Goal: Communication & Community: Answer question/provide support

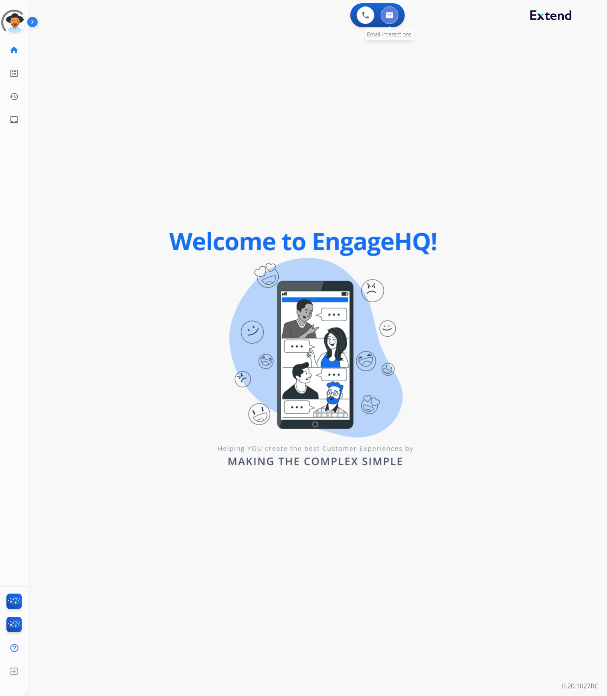
click at [384, 16] on button at bounding box center [390, 15] width 18 height 18
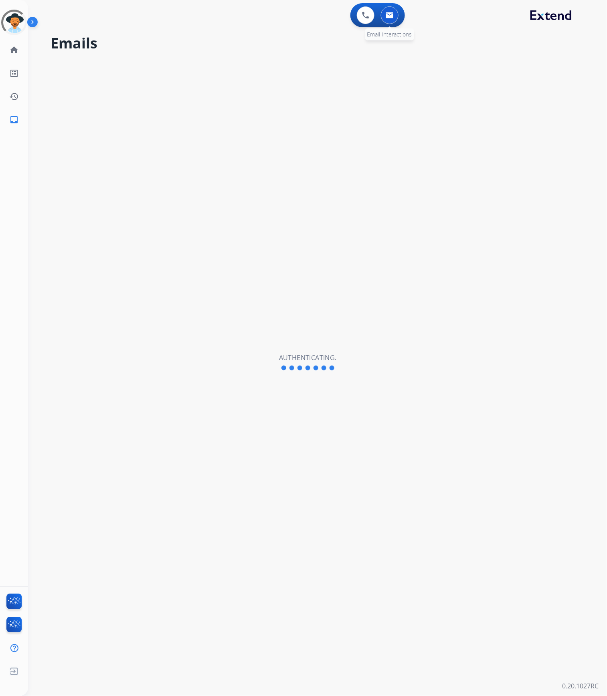
select select "**********"
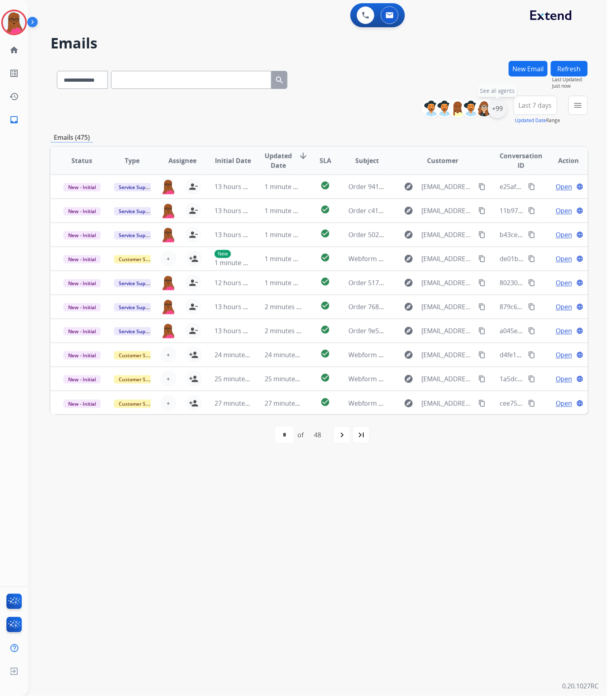
click at [496, 114] on div "+99" at bounding box center [497, 108] width 19 height 19
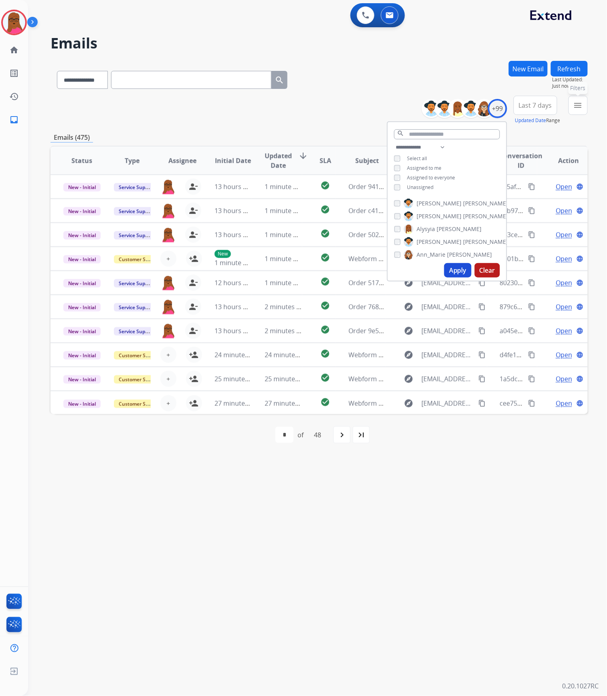
click at [579, 101] on mat-icon "menu" at bounding box center [578, 106] width 10 height 10
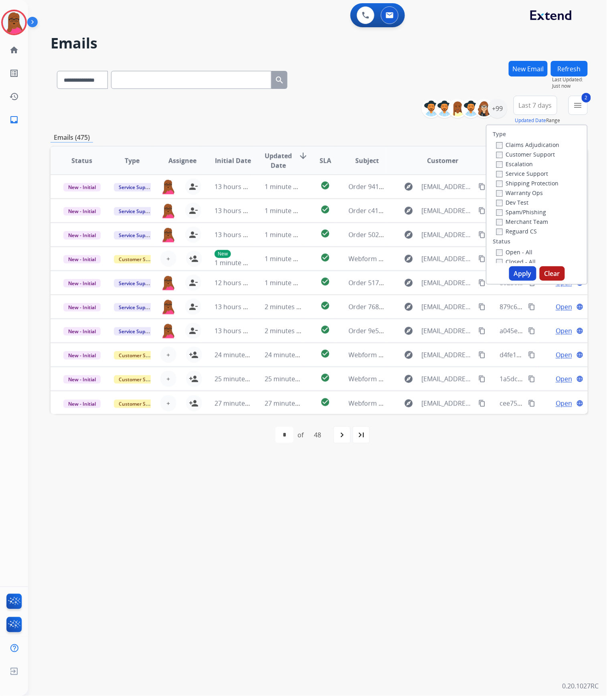
click at [515, 268] on button "Apply" at bounding box center [522, 273] width 27 height 14
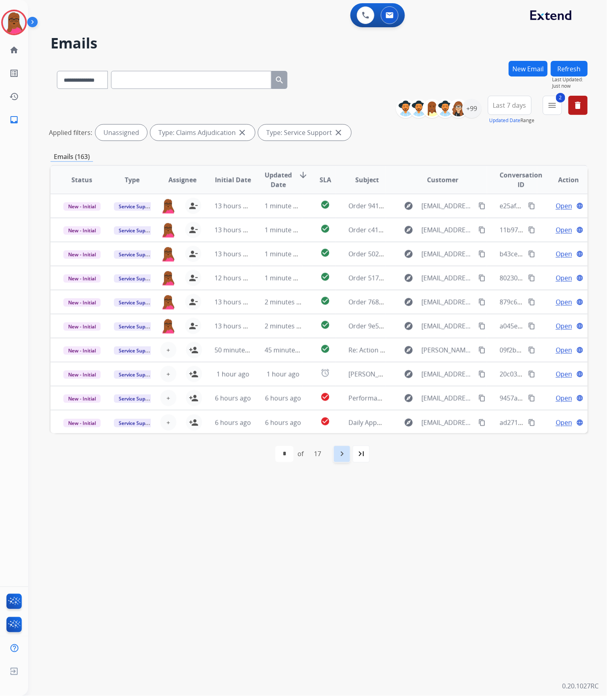
click at [345, 456] on mat-icon "navigate_next" at bounding box center [342, 455] width 10 height 10
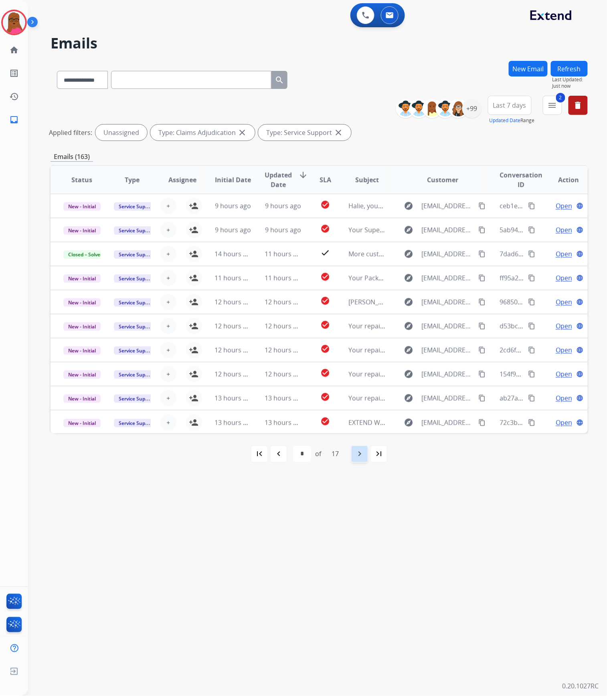
click at [360, 448] on div "navigate_next" at bounding box center [360, 455] width 18 height 18
click at [361, 454] on mat-icon "navigate_next" at bounding box center [360, 455] width 10 height 10
select select "*"
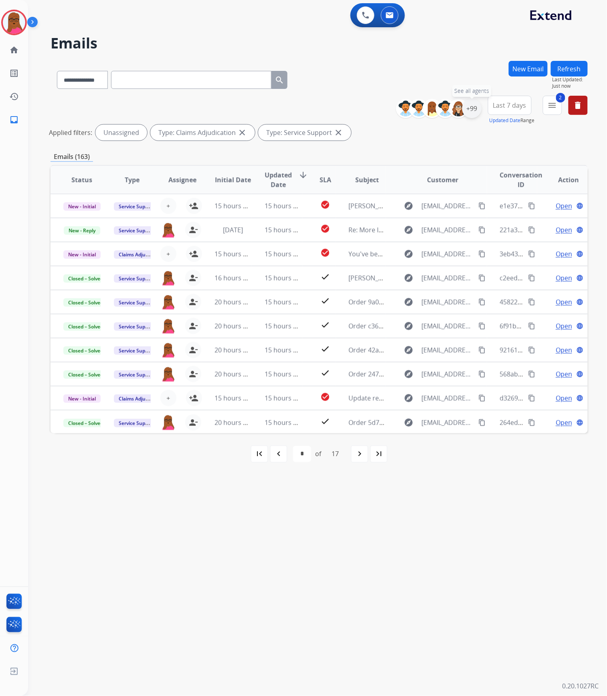
click at [474, 107] on div "+99" at bounding box center [471, 108] width 19 height 19
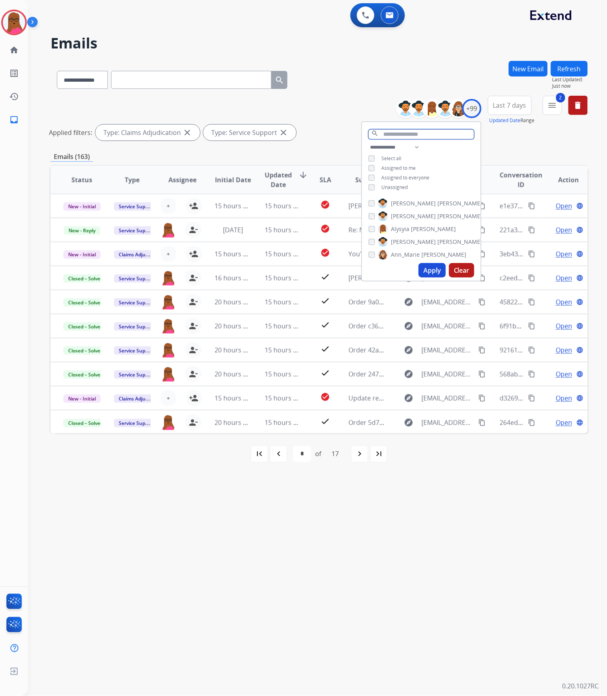
click at [412, 135] on input "text" at bounding box center [421, 134] width 106 height 10
type input "**"
click at [433, 271] on button "Apply" at bounding box center [431, 270] width 27 height 14
select select "*"
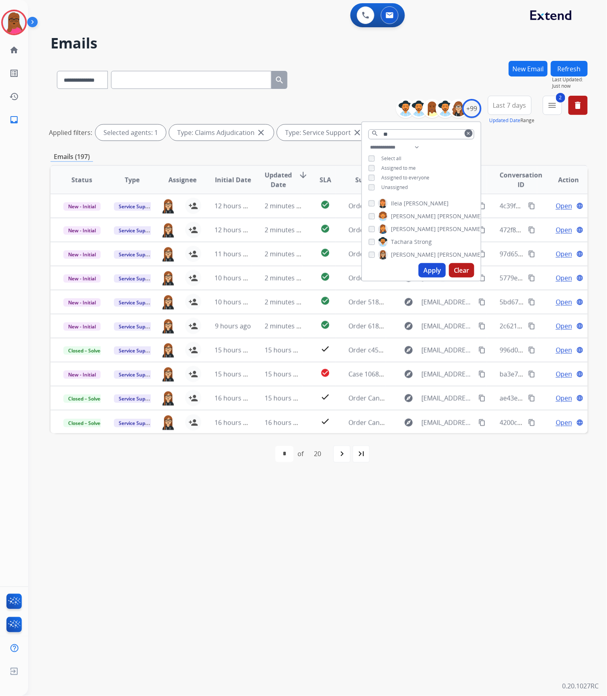
click at [458, 268] on button "Clear" at bounding box center [461, 270] width 25 height 14
click at [467, 136] on button "clear" at bounding box center [468, 133] width 8 height 8
click at [427, 273] on button "Apply" at bounding box center [431, 270] width 27 height 14
click at [458, 592] on div "**********" at bounding box center [307, 363] width 559 height 668
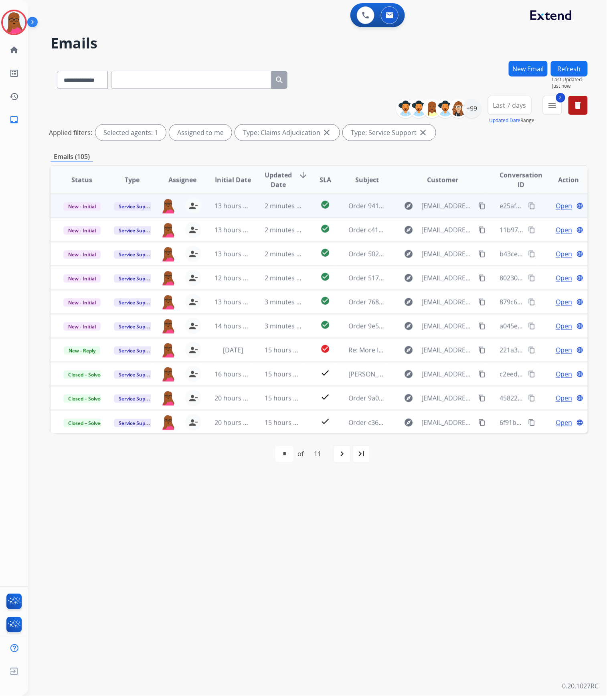
click at [560, 203] on span "Open" at bounding box center [563, 206] width 16 height 10
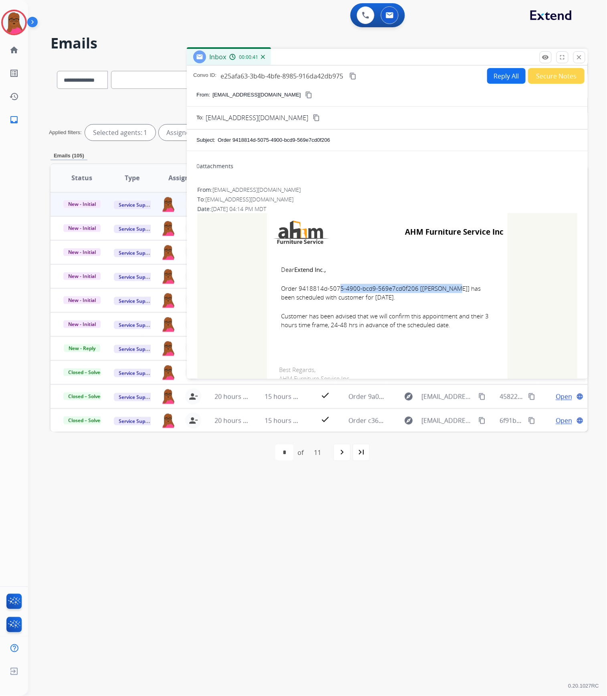
drag, startPoint x: 411, startPoint y: 286, endPoint x: 294, endPoint y: 288, distance: 116.6
click at [294, 288] on span "Order 9418814d-5075-4900-bcd9-569e7cd0f206 [Frank Benson] has been scheduled wi…" at bounding box center [387, 293] width 212 height 18
copy span "9418814d-5075-4900-bcd9-569e7cd0f206"
drag, startPoint x: 276, startPoint y: 266, endPoint x: 462, endPoint y: 333, distance: 197.2
click at [462, 333] on td "Dear Extend Inc., Order 9418814d-5075-4900-bcd9-569e7cd0f206 [Frank Benson] has…" at bounding box center [387, 302] width 240 height 102
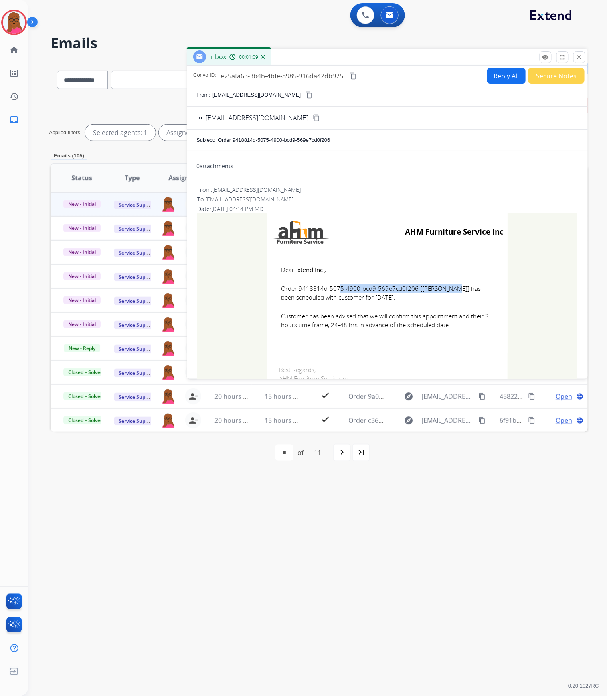
copy td "Dear Extend Inc., Order 9418814d-5075-4900-bcd9-569e7cd0f206 [Frank Benson] has…"
click at [355, 291] on span "Order 9418814d-5075-4900-bcd9-569e7cd0f206 [Frank Benson] has been scheduled wi…" at bounding box center [387, 293] width 212 height 18
click at [413, 302] on td "Dear Extend Inc., Order 9418814d-5075-4900-bcd9-569e7cd0f206 [Frank Benson] has…" at bounding box center [387, 302] width 240 height 102
drag, startPoint x: 410, startPoint y: 289, endPoint x: 299, endPoint y: 291, distance: 111.0
click at [298, 289] on span "Order 9418814d-5075-4900-bcd9-569e7cd0f206 [Frank Benson] has been scheduled wi…" at bounding box center [387, 293] width 212 height 18
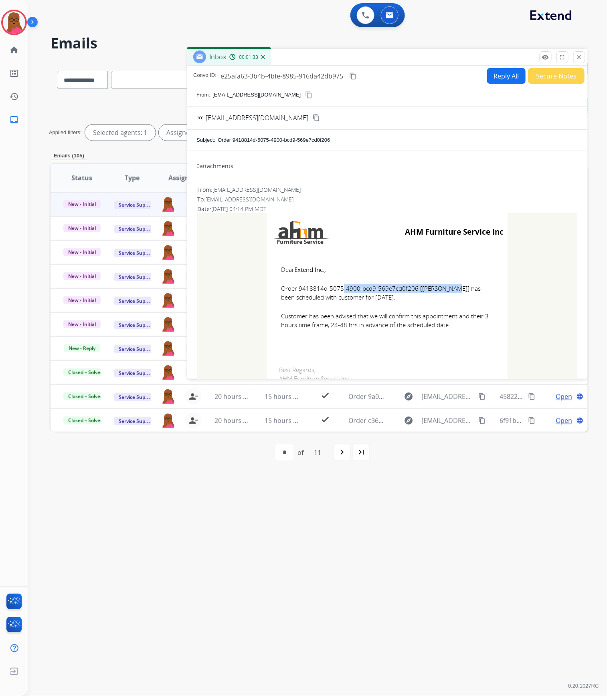
drag, startPoint x: 295, startPoint y: 287, endPoint x: 410, endPoint y: 286, distance: 115.0
click at [410, 286] on span "Order 9418814d-5075-4900-bcd9-569e7cd0f206 [Frank Benson] has been scheduled wi…" at bounding box center [387, 293] width 212 height 18
copy span "9418814d-5075-4900-bcd9-569e7cd0f206"
drag, startPoint x: 279, startPoint y: 269, endPoint x: 448, endPoint y: 329, distance: 179.3
click at [448, 329] on td "Dear Extend Inc., Order 9418814d-5075-4900-bcd9-569e7cd0f206 [Frank Benson] has…" at bounding box center [387, 302] width 240 height 102
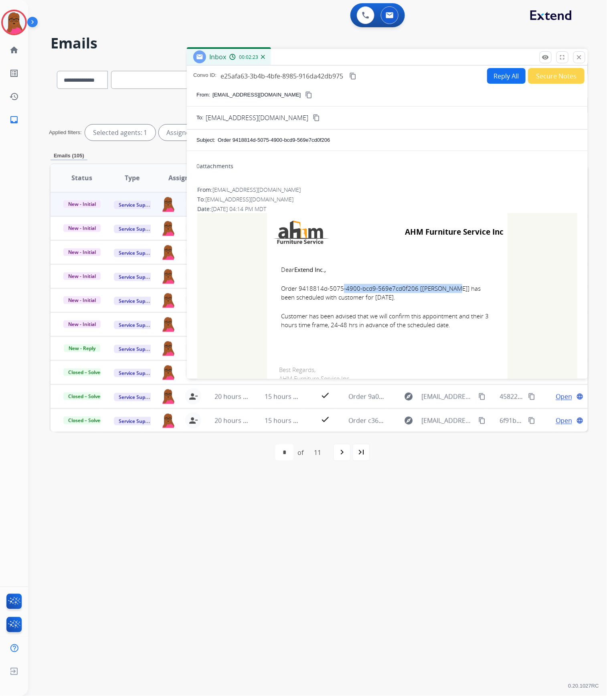
copy td "Dear Extend Inc., Order 9418814d-5075-4900-bcd9-569e7cd0f206 [Frank Benson] has…"
click at [579, 56] on mat-icon "close" at bounding box center [578, 57] width 7 height 7
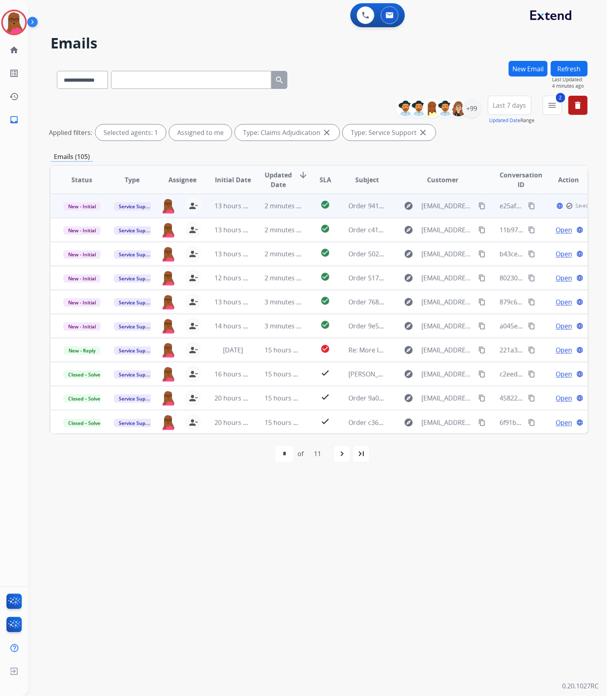
click at [83, 212] on td "New - Initial" at bounding box center [75, 206] width 50 height 24
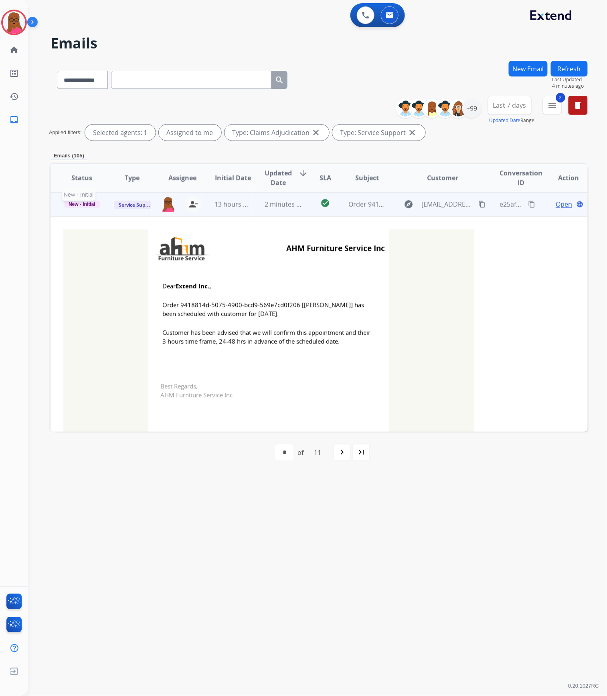
click at [82, 204] on span "New - Initial" at bounding box center [82, 204] width 36 height 7
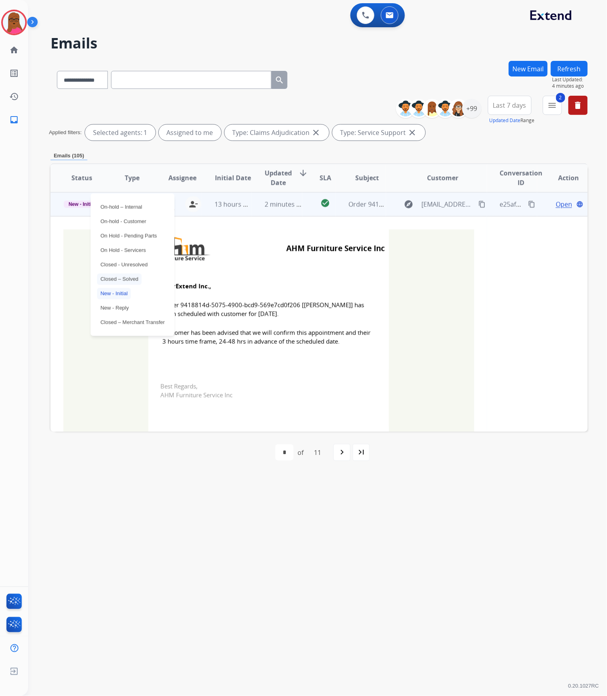
click at [119, 285] on p "Closed – Solved" at bounding box center [119, 279] width 44 height 11
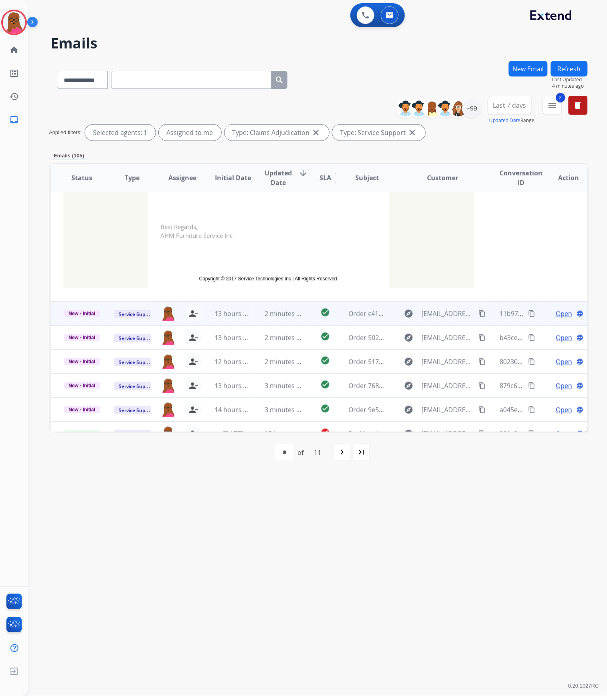
scroll to position [160, 0]
click at [575, 313] on button "language Launch Portal" at bounding box center [580, 313] width 10 height 10
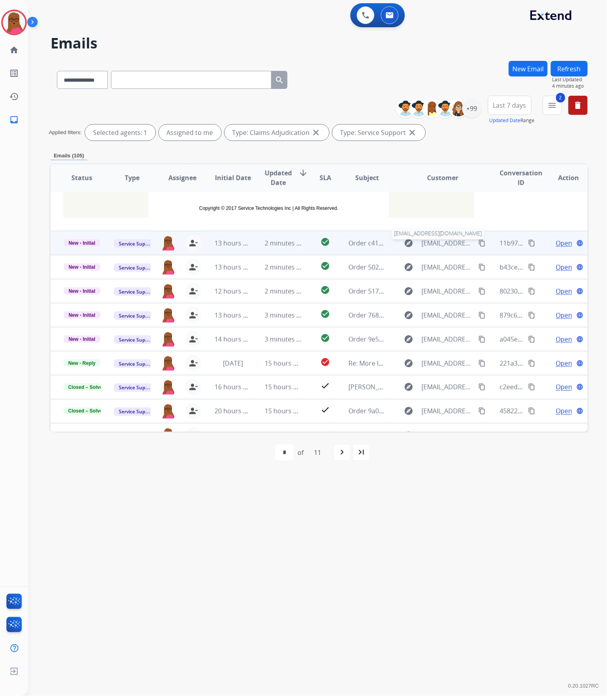
scroll to position [245, 0]
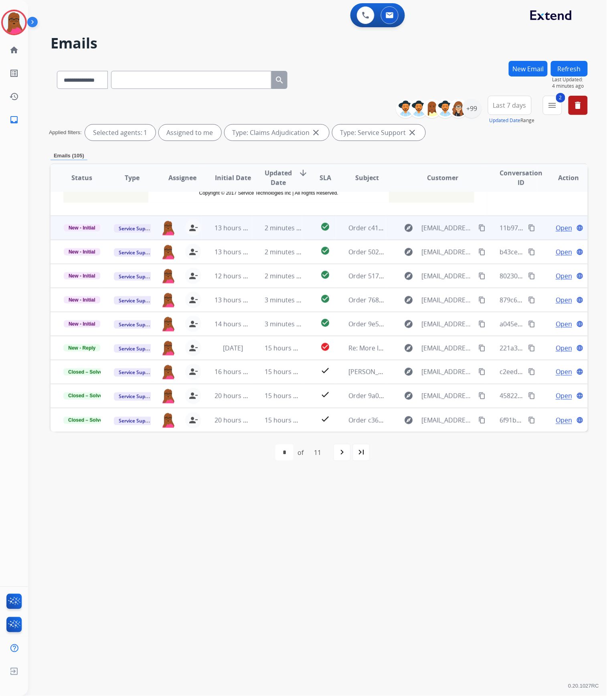
click at [555, 231] on span "Open" at bounding box center [563, 228] width 16 height 10
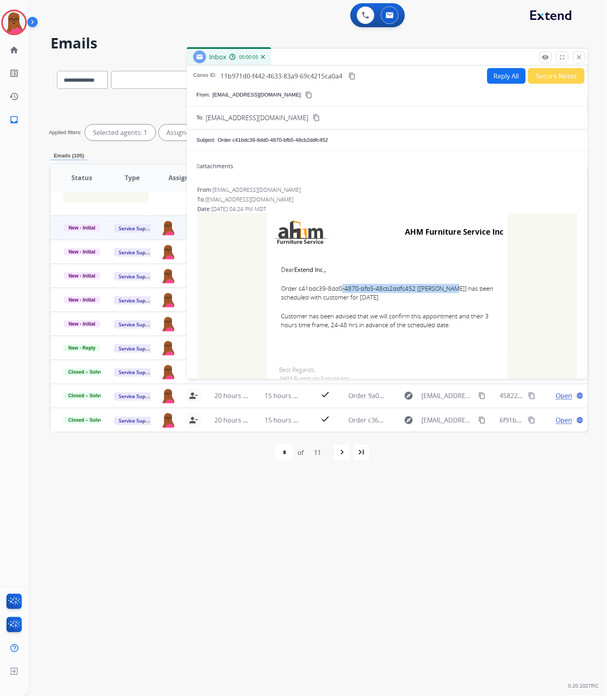
drag, startPoint x: 408, startPoint y: 290, endPoint x: 297, endPoint y: 291, distance: 111.4
click at [297, 291] on span "Order c41bdc39-8dd0-4870-bfb5-48cb2ddfc452 [SYLVIA ALVARADO] has been scheduled…" at bounding box center [387, 293] width 212 height 18
copy span "c41bdc39-8dd0-4870-bfb5-48cb2ddfc452"
drag, startPoint x: 279, startPoint y: 268, endPoint x: 457, endPoint y: 329, distance: 188.2
click at [457, 329] on td "Dear Extend Inc., Order c41bdc39-8dd0-4870-bfb5-48cb2ddfc452 [SYLVIA ALVARADO] …" at bounding box center [387, 302] width 240 height 102
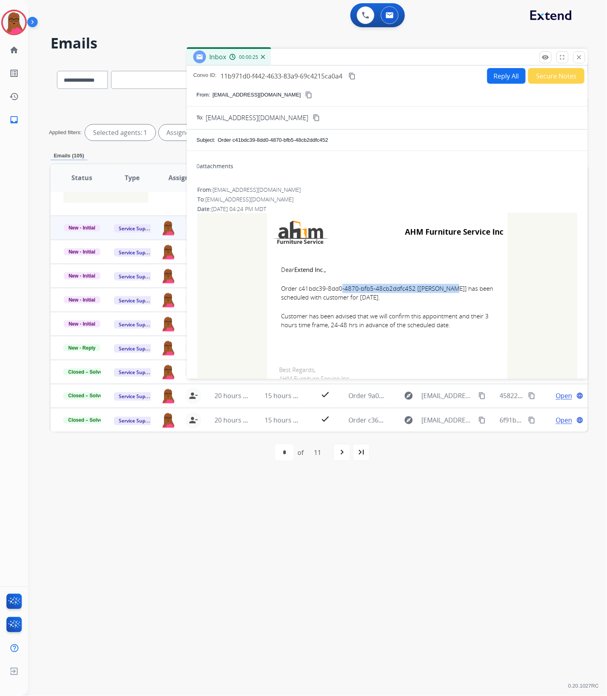
copy td "Dear Extend Inc., Order c41bdc39-8dd0-4870-bfb5-48cb2ddfc452 [SYLVIA ALVARADO] …"
click at [577, 58] on mat-icon "close" at bounding box center [578, 57] width 7 height 7
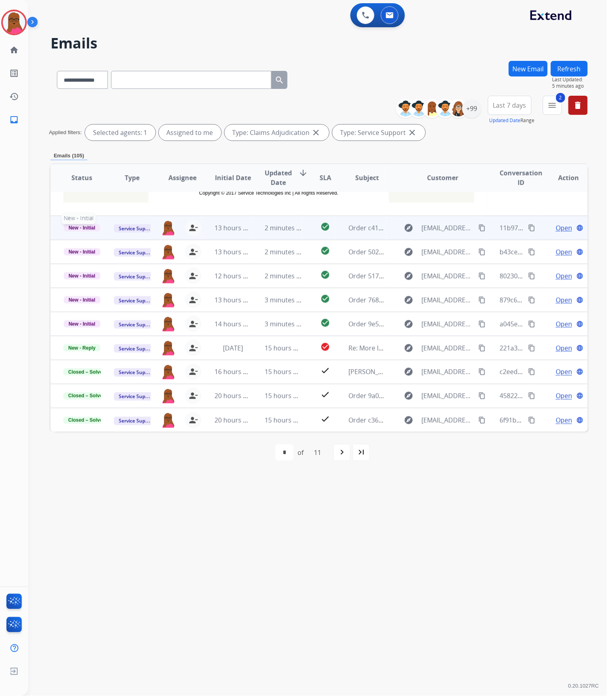
click at [70, 225] on span "New - Initial" at bounding box center [82, 227] width 36 height 7
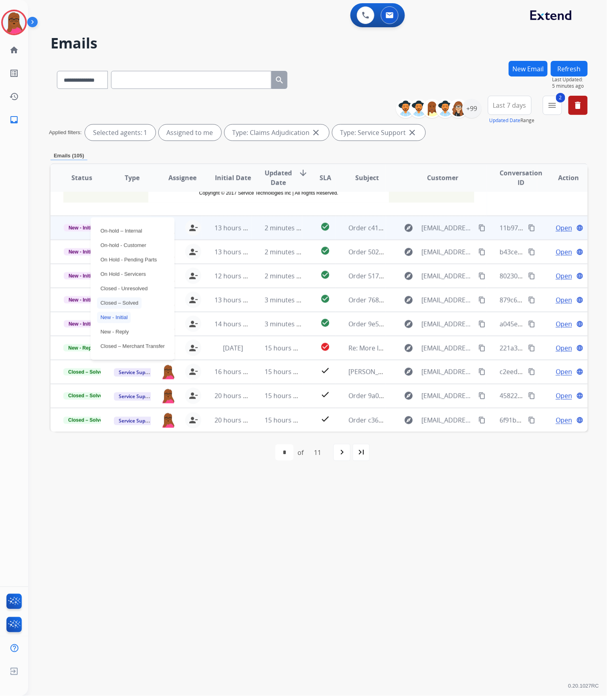
click at [131, 303] on p "Closed – Solved" at bounding box center [119, 303] width 44 height 11
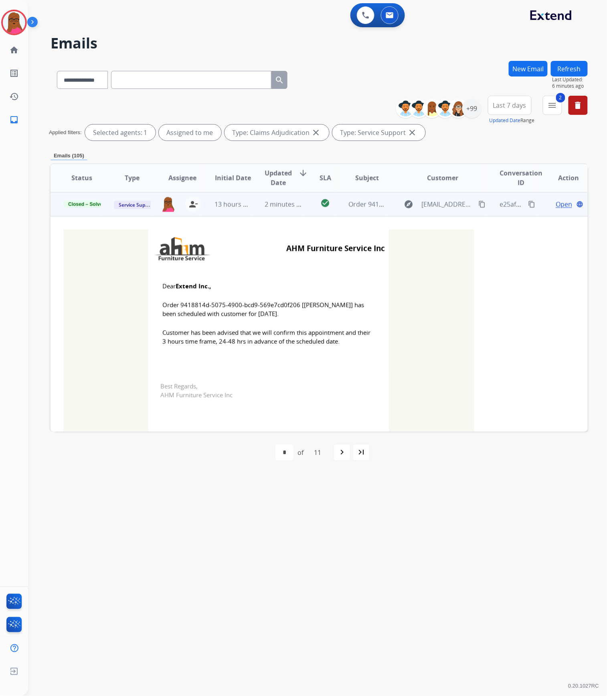
scroll to position [214, 0]
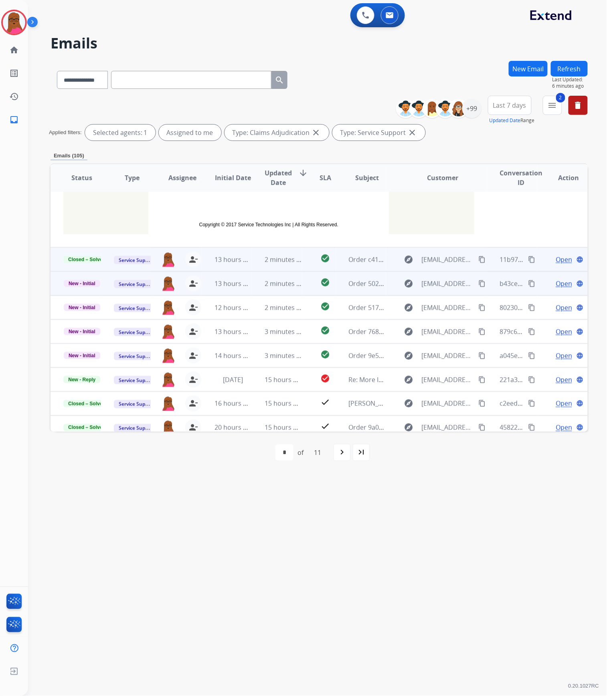
click at [553, 289] on td "Open language" at bounding box center [562, 284] width 50 height 24
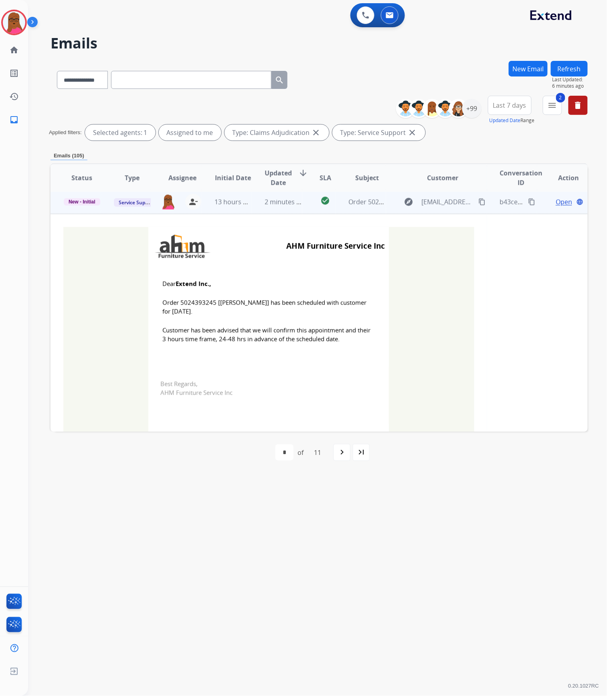
scroll to position [48, 0]
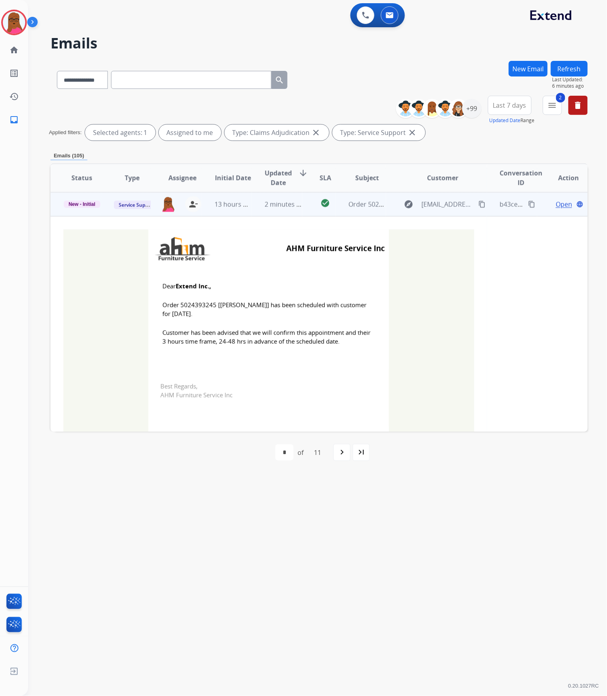
click at [200, 307] on span "Order 5024393245 [Joseph Monie] has been scheduled with customer for 10/21/2025." at bounding box center [268, 310] width 212 height 18
click at [200, 308] on span "Order 5024393245 [Joseph Monie] has been scheduled with customer for 10/21/2025." at bounding box center [268, 310] width 212 height 18
copy span "5024393245"
drag, startPoint x: 157, startPoint y: 286, endPoint x: 317, endPoint y: 352, distance: 173.0
click at [317, 352] on td "Dear Extend Inc., Order 5024393245 [Joseph Monie] has been scheduled with custo…" at bounding box center [268, 319] width 240 height 102
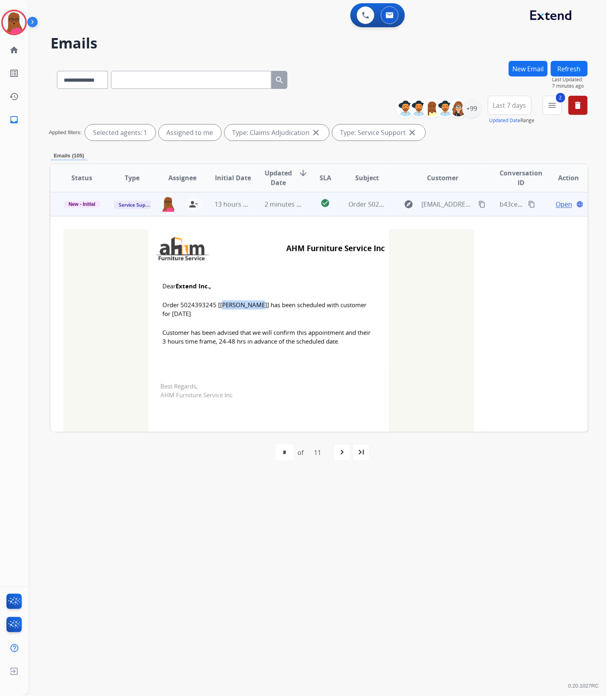
copy td "Dear Extend Inc., Order 5024393245 [Joseph Monie] has been scheduled with custo…"
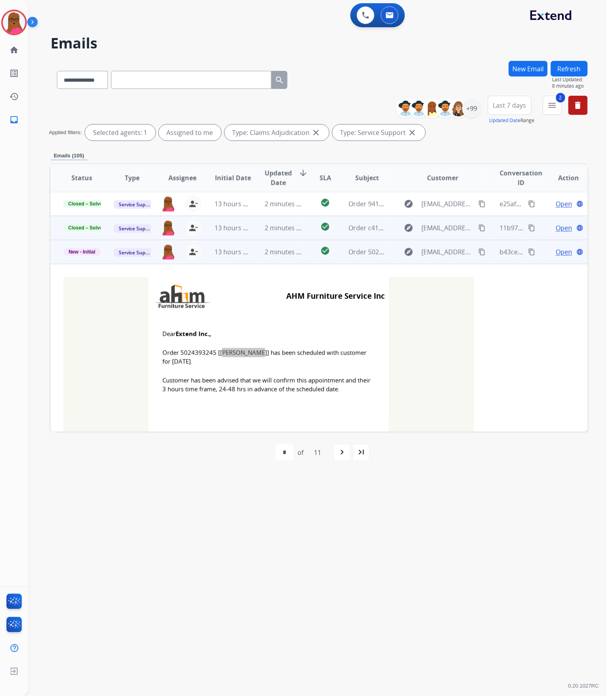
scroll to position [0, 0]
click at [86, 255] on p "New - Initial" at bounding box center [81, 252] width 37 height 8
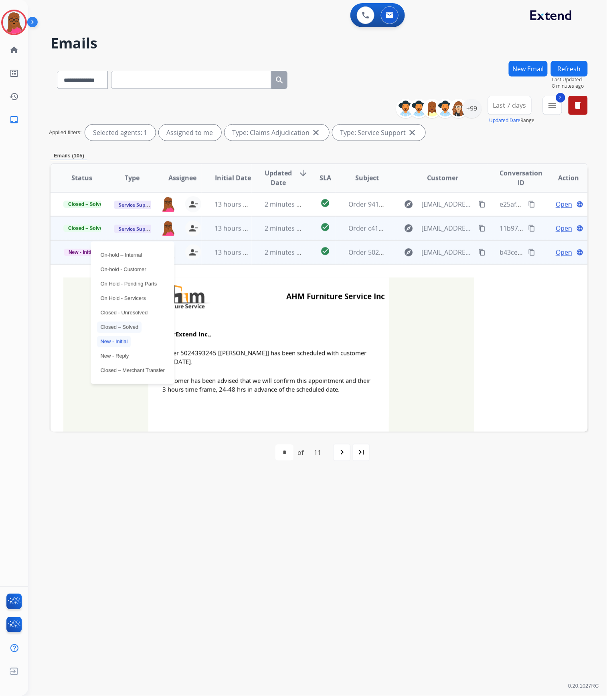
click at [121, 327] on p "Closed – Solved" at bounding box center [119, 327] width 44 height 11
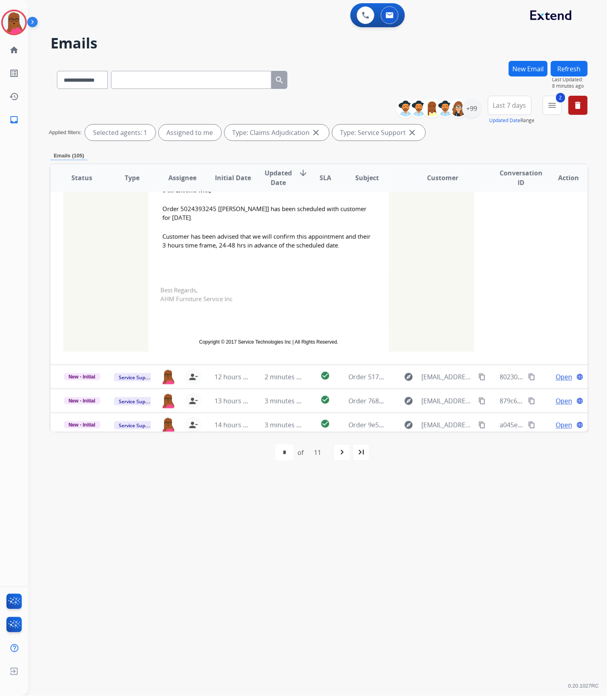
scroll to position [245, 0]
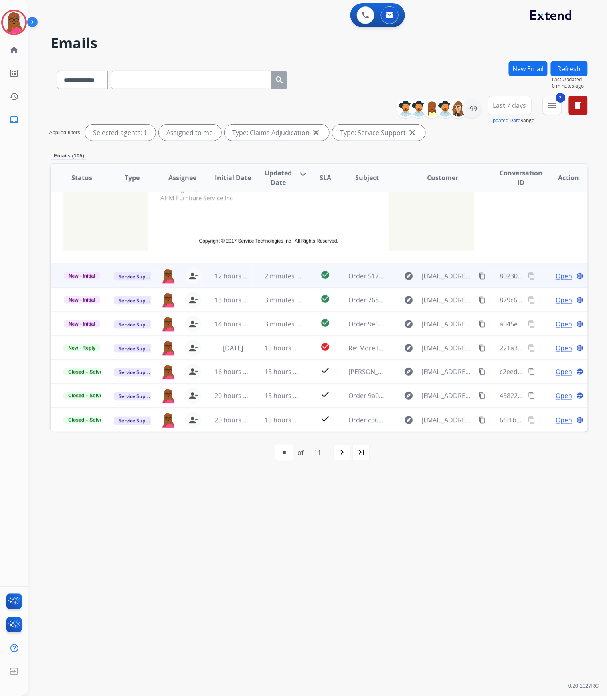
click at [564, 276] on span "Open" at bounding box center [563, 276] width 16 height 10
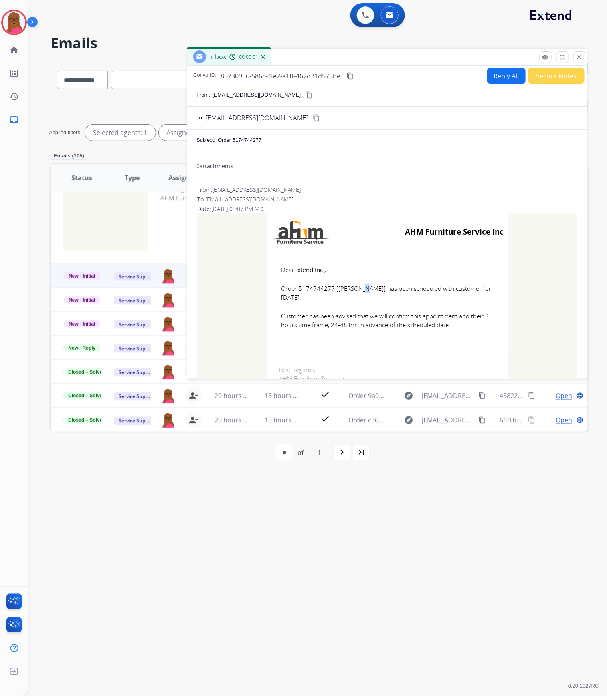
click at [321, 287] on span "Order 5174744277 [JUDITA BROWN] has been scheduled with customer for 10/03/2025." at bounding box center [387, 293] width 212 height 18
drag, startPoint x: 276, startPoint y: 268, endPoint x: 479, endPoint y: 339, distance: 215.2
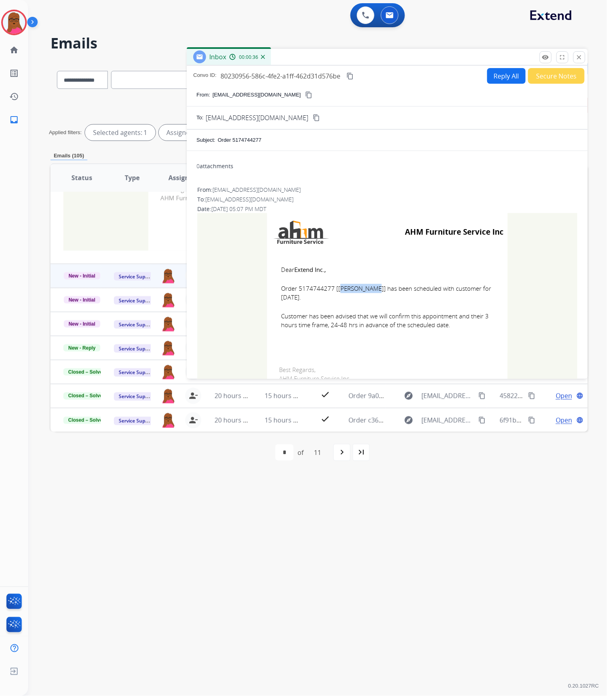
click at [479, 339] on td "Dear Extend Inc., Order 5174744277 [JUDITA BROWN] has been scheduled with custo…" at bounding box center [387, 302] width 240 height 102
copy td "Dear Extend Inc., Order 5174744277 [JUDITA BROWN] has been scheduled with custo…"
click at [581, 60] on mat-icon "close" at bounding box center [578, 57] width 7 height 7
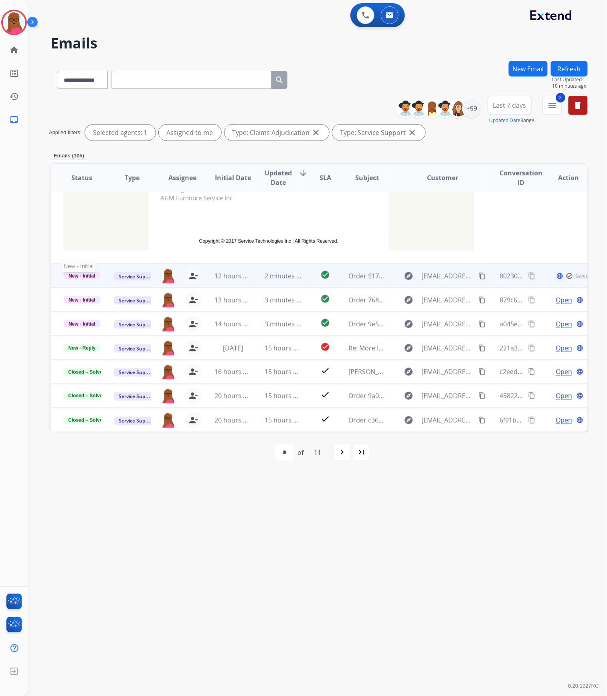
click at [89, 278] on span "New - Initial" at bounding box center [82, 275] width 36 height 7
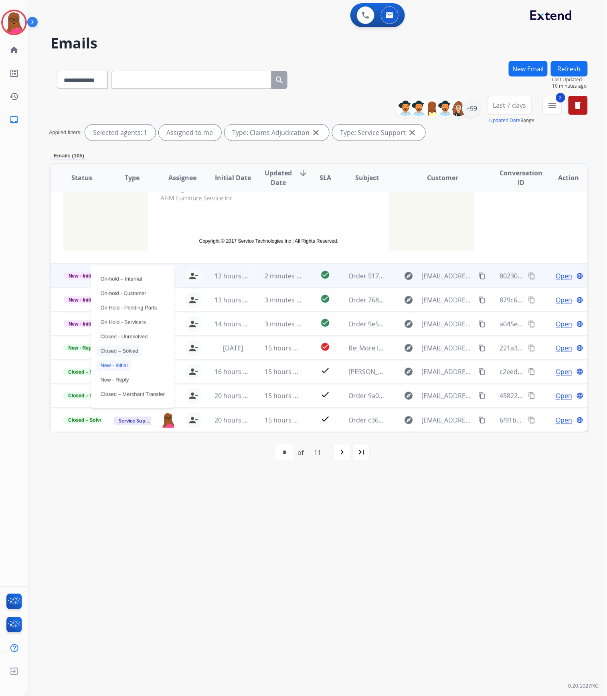
click at [115, 349] on p "Closed – Solved" at bounding box center [119, 351] width 44 height 11
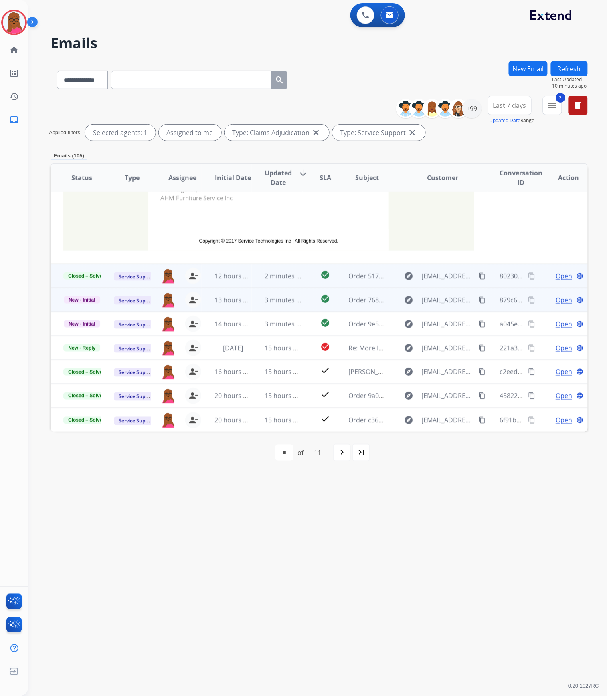
click at [561, 303] on span "Open" at bounding box center [563, 300] width 16 height 10
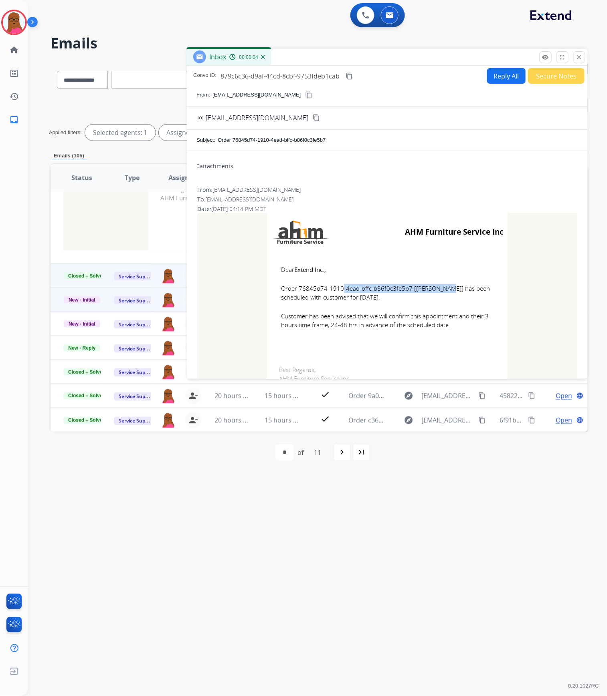
drag, startPoint x: 406, startPoint y: 289, endPoint x: 296, endPoint y: 290, distance: 109.8
click at [296, 290] on span "Order 76845d74-1910-4ead-bffc-b86f0c3fe5b7 [MASSIEL RIBINSON] has been schedule…" at bounding box center [387, 293] width 212 height 18
drag, startPoint x: 277, startPoint y: 268, endPoint x: 470, endPoint y: 337, distance: 205.1
click at [473, 339] on td "Dear Extend Inc., Order 76845d74-1910-4ead-bffc-b86f0c3fe5b7 [MASSIEL RIBINSON]…" at bounding box center [387, 302] width 240 height 102
drag, startPoint x: 579, startPoint y: 59, endPoint x: 567, endPoint y: 59, distance: 12.0
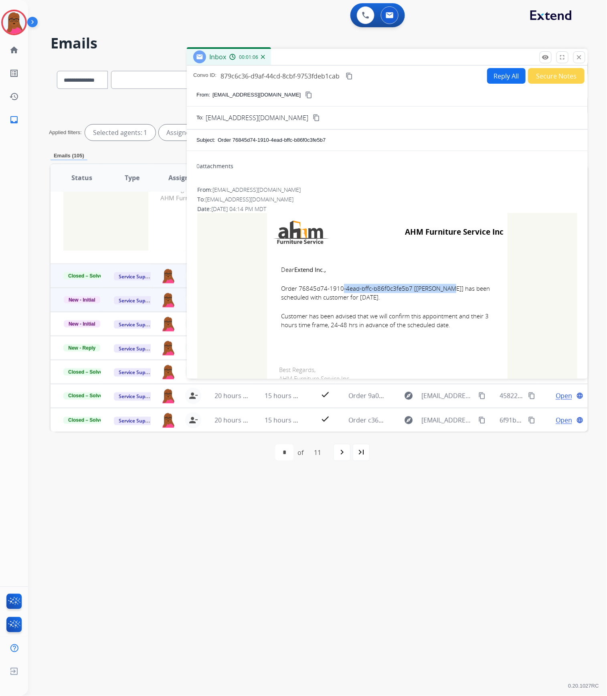
click at [579, 59] on mat-icon "close" at bounding box center [578, 57] width 7 height 7
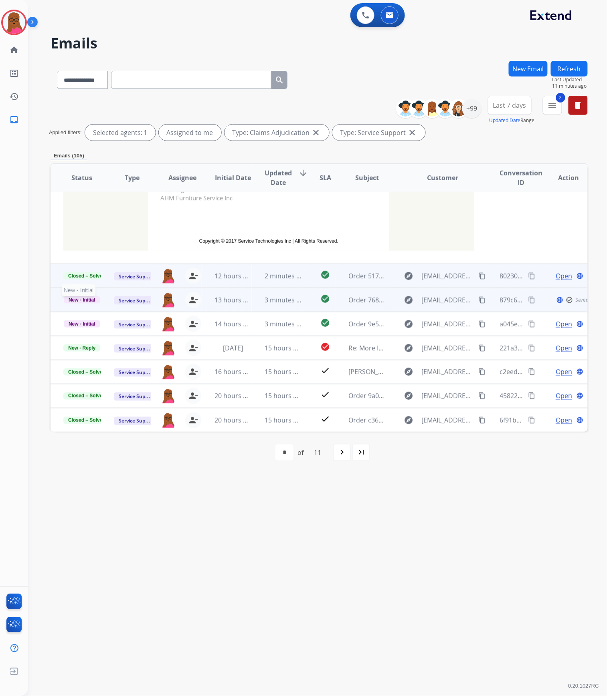
click at [75, 299] on span "New - Initial" at bounding box center [82, 300] width 36 height 7
click at [132, 252] on p "Closed – Solved" at bounding box center [119, 254] width 44 height 11
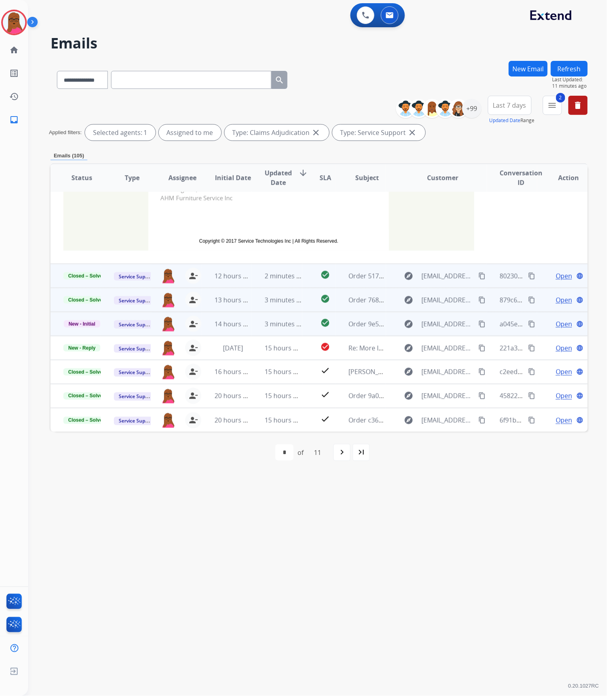
click at [561, 325] on span "Open" at bounding box center [563, 324] width 16 height 10
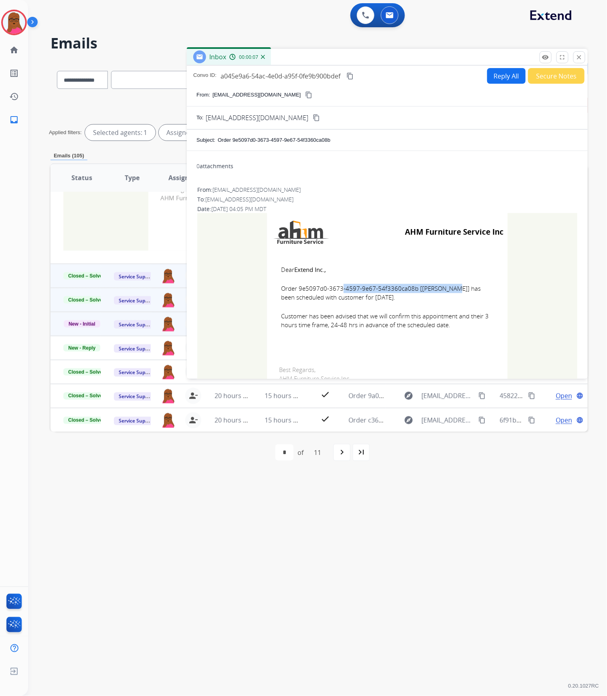
drag, startPoint x: 410, startPoint y: 291, endPoint x: 296, endPoint y: 291, distance: 113.8
click at [296, 291] on span "Order 9e5097d0-3673-4597-9e67-54f3360ca08b [LISA MEMMING] has been scheduled wi…" at bounding box center [387, 293] width 212 height 18
click at [281, 270] on span "Dear Extend Inc.," at bounding box center [387, 269] width 212 height 9
drag, startPoint x: 277, startPoint y: 270, endPoint x: 420, endPoint y: 341, distance: 159.9
click at [420, 341] on td "Dear Extend Inc., Order 9e5097d0-3673-4597-9e67-54f3360ca08b [LISA MEMMING] has…" at bounding box center [387, 302] width 240 height 102
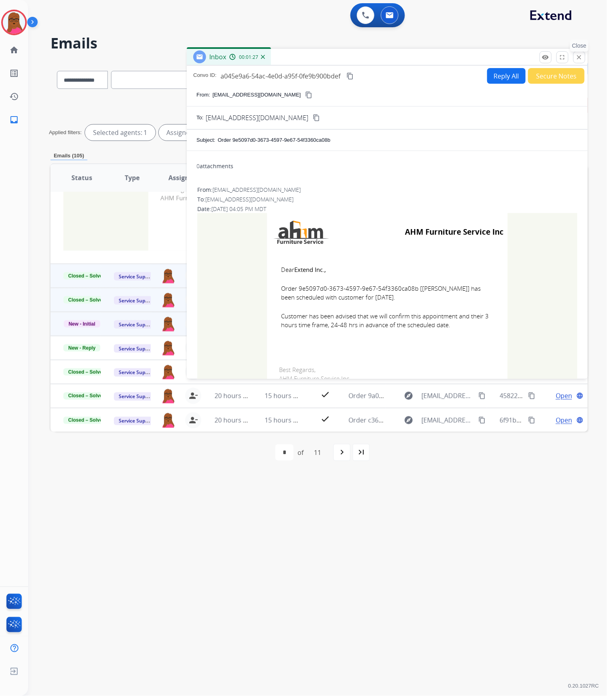
click at [578, 58] on mat-icon "close" at bounding box center [578, 57] width 7 height 7
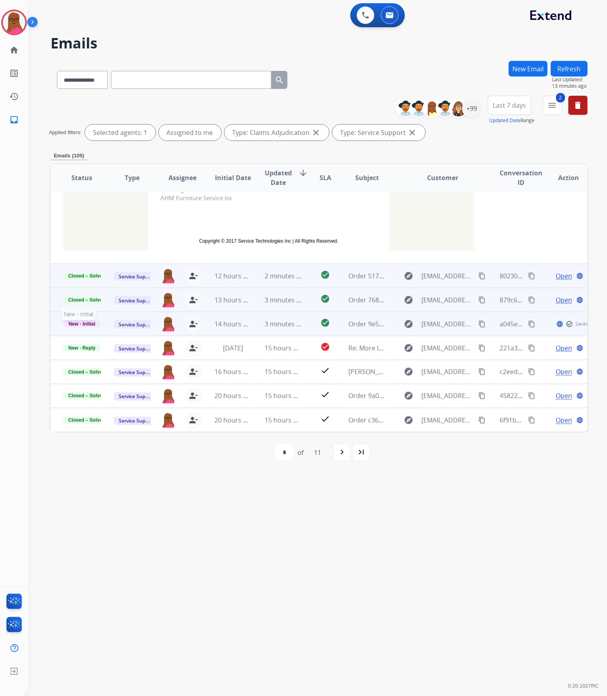
click at [90, 326] on span "New - Initial" at bounding box center [82, 324] width 36 height 7
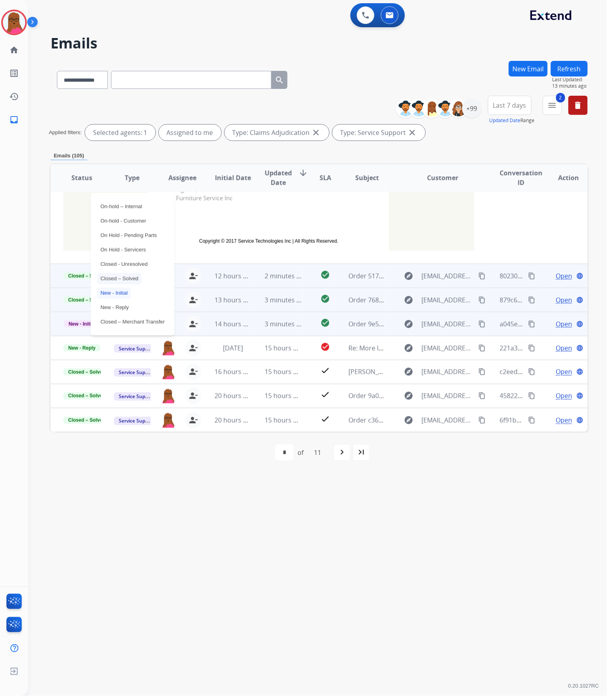
click at [127, 281] on p "Closed – Solved" at bounding box center [119, 278] width 44 height 11
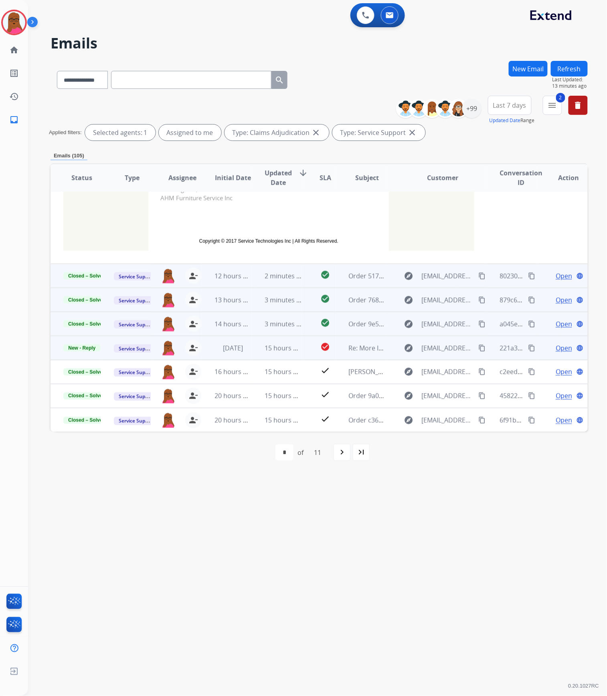
click at [561, 349] on span "Open" at bounding box center [563, 348] width 16 height 10
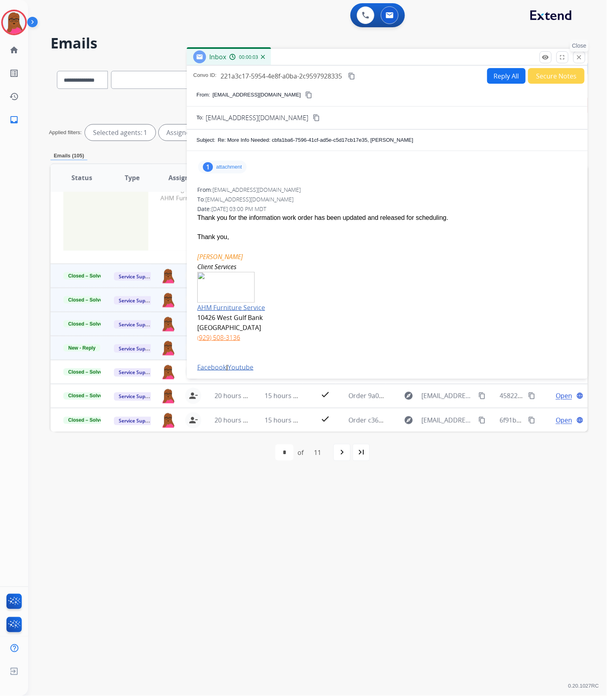
click at [577, 58] on mat-icon "close" at bounding box center [578, 57] width 7 height 7
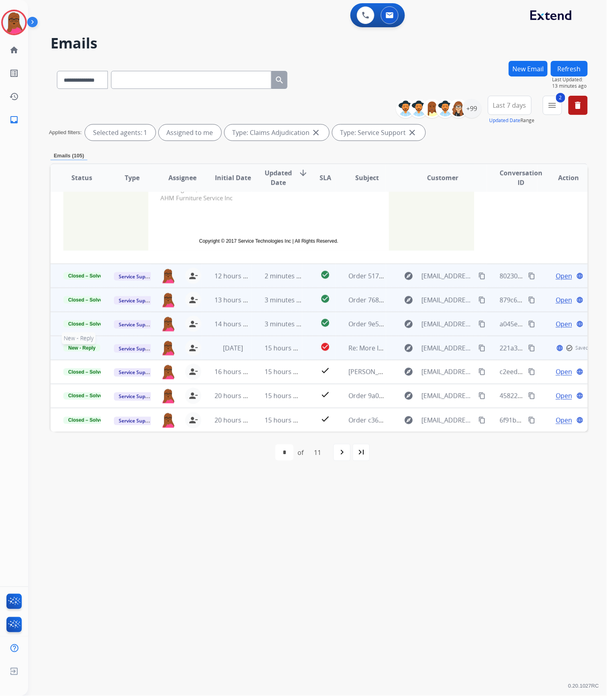
click at [80, 345] on span "New - Reply" at bounding box center [81, 348] width 37 height 7
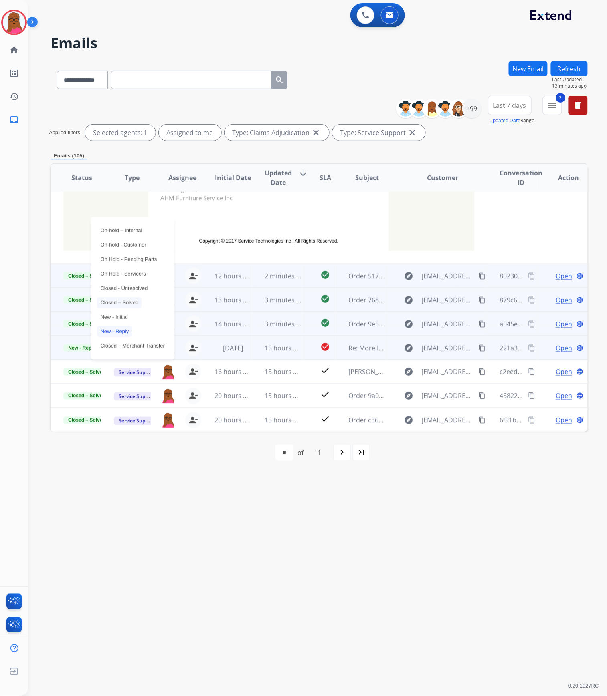
click at [138, 307] on p "Closed – Solved" at bounding box center [119, 302] width 44 height 11
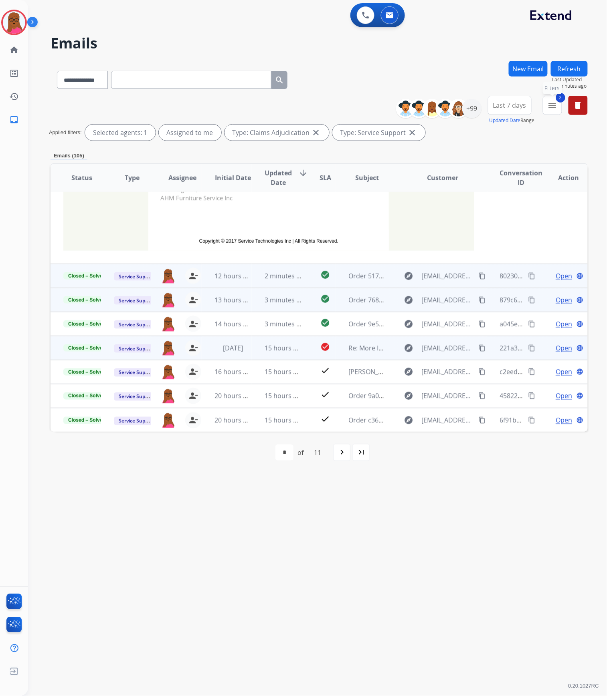
click at [554, 109] on mat-icon "menu" at bounding box center [552, 106] width 10 height 10
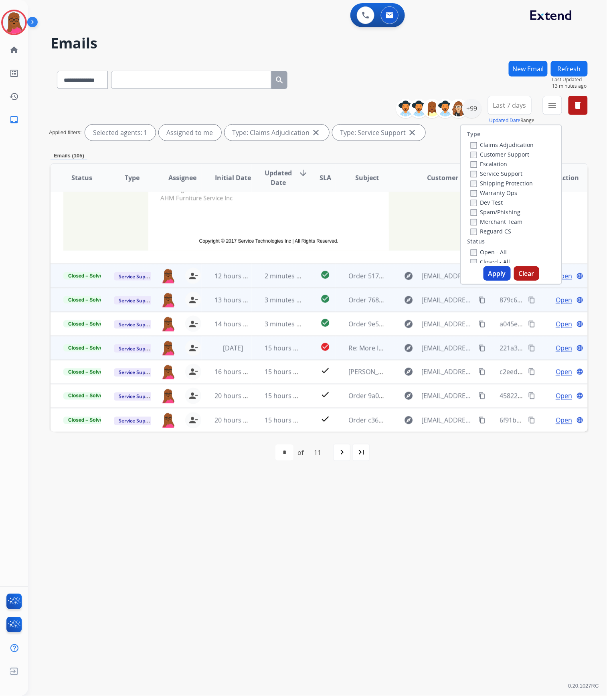
click at [501, 276] on button "Apply" at bounding box center [496, 273] width 27 height 14
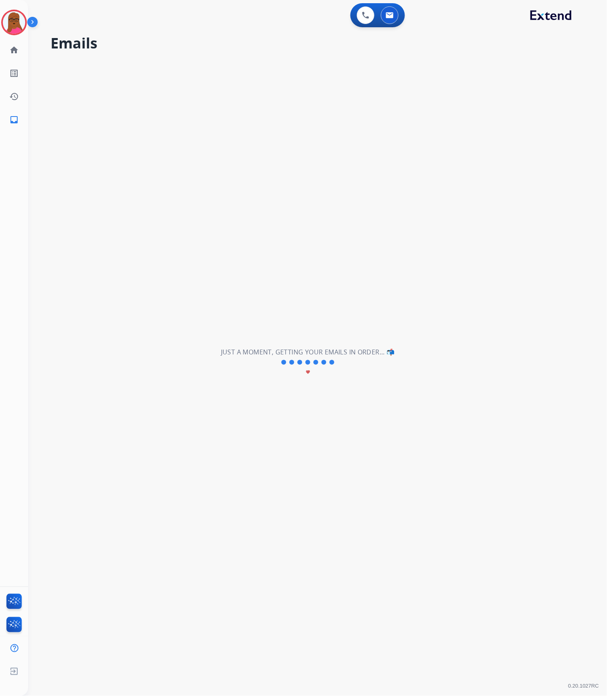
scroll to position [26, 0]
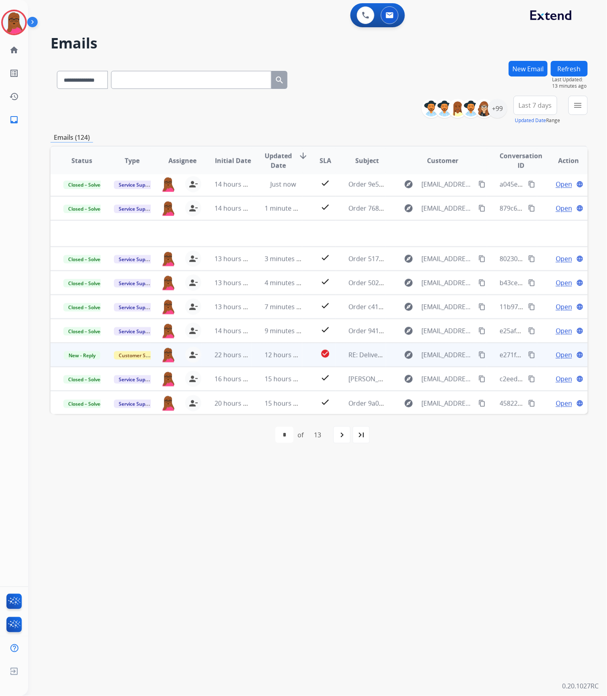
click at [555, 355] on span "Open" at bounding box center [563, 355] width 16 height 10
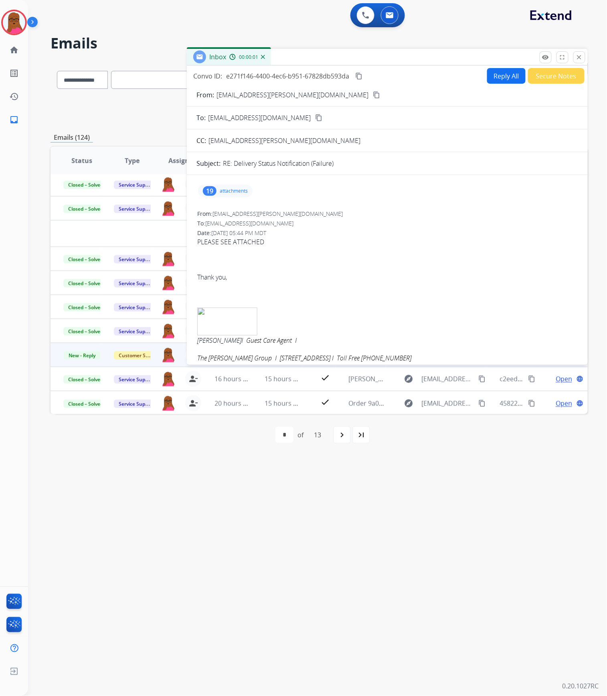
click at [238, 191] on p "attachments" at bounding box center [234, 191] width 28 height 6
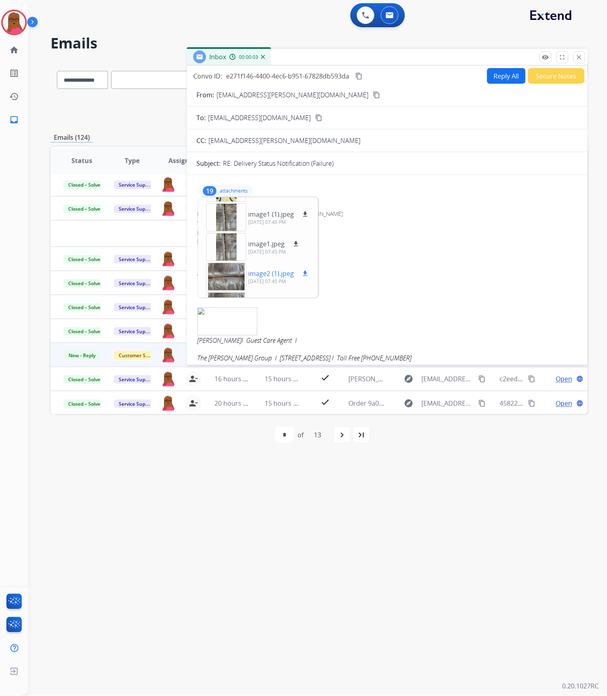
scroll to position [160, 0]
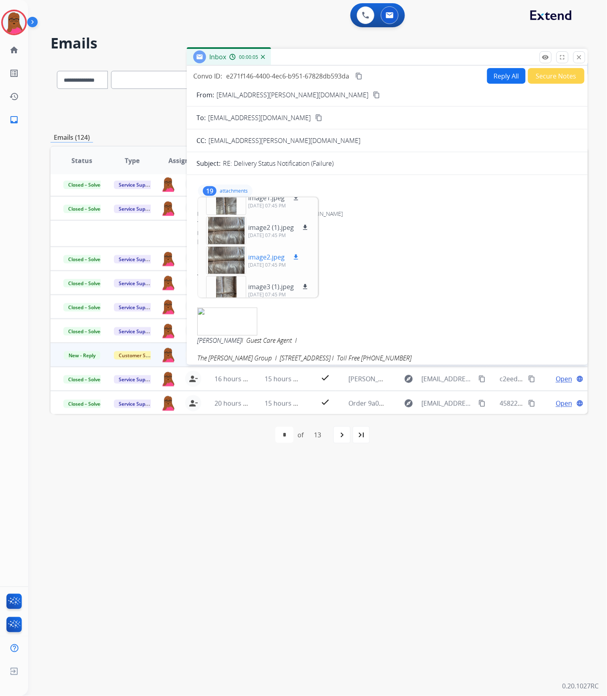
click at [230, 264] on div at bounding box center [226, 260] width 40 height 28
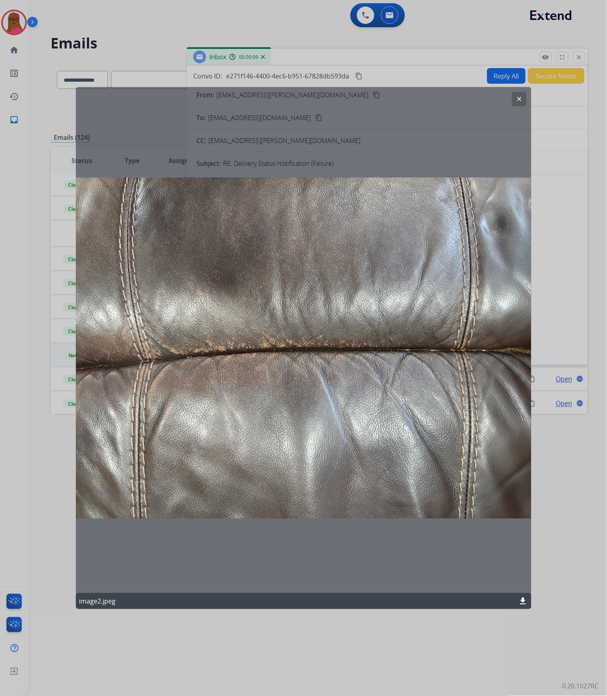
drag, startPoint x: 516, startPoint y: 97, endPoint x: 499, endPoint y: 133, distance: 40.0
click at [517, 97] on mat-icon "clear" at bounding box center [518, 98] width 7 height 7
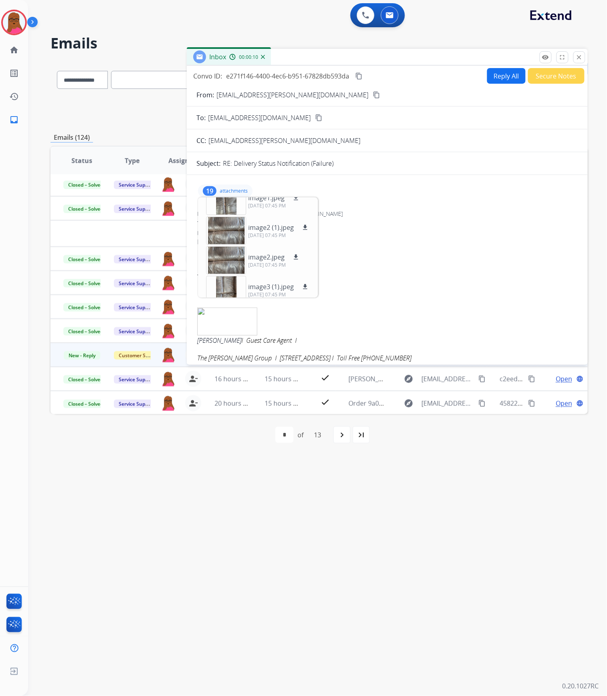
scroll to position [0, 0]
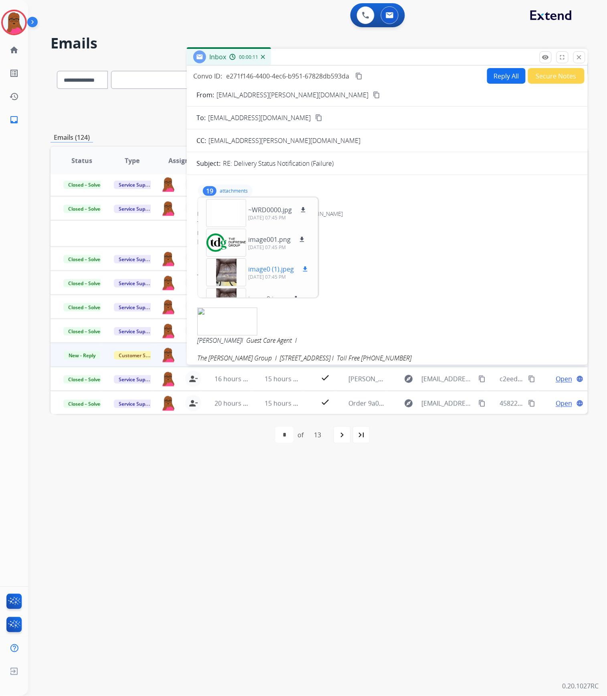
click at [228, 277] on div at bounding box center [226, 272] width 40 height 28
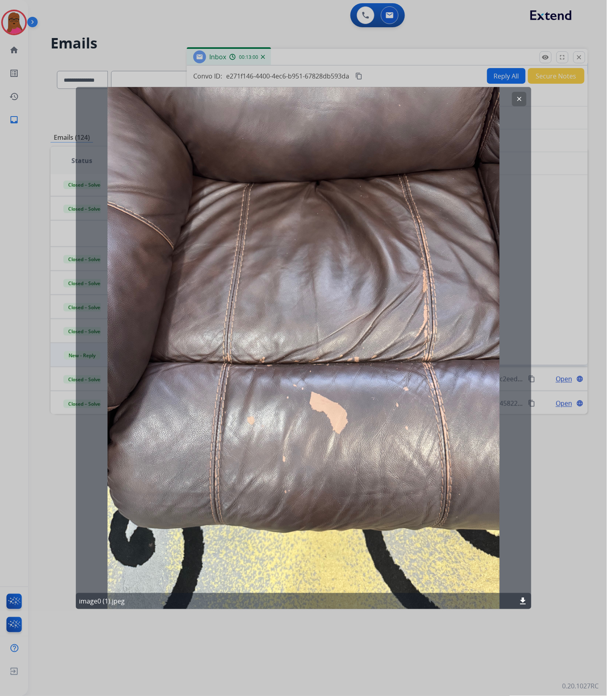
click at [519, 99] on mat-icon "clear" at bounding box center [518, 98] width 7 height 7
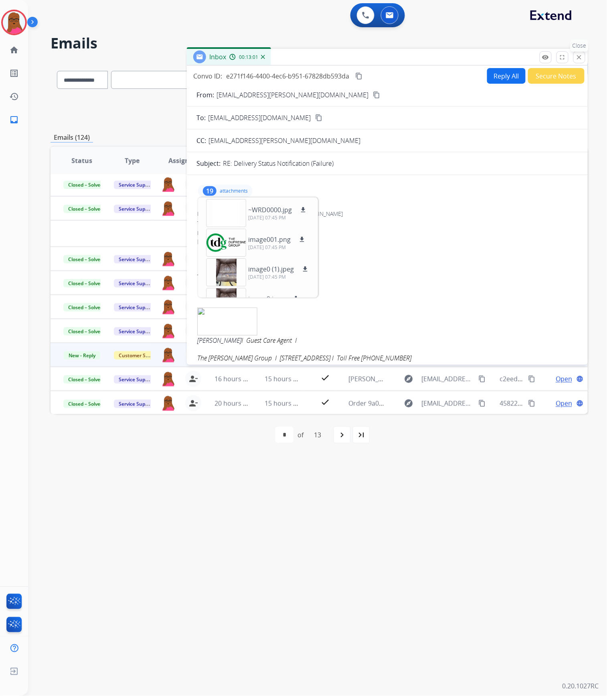
click at [582, 56] on mat-icon "close" at bounding box center [578, 57] width 7 height 7
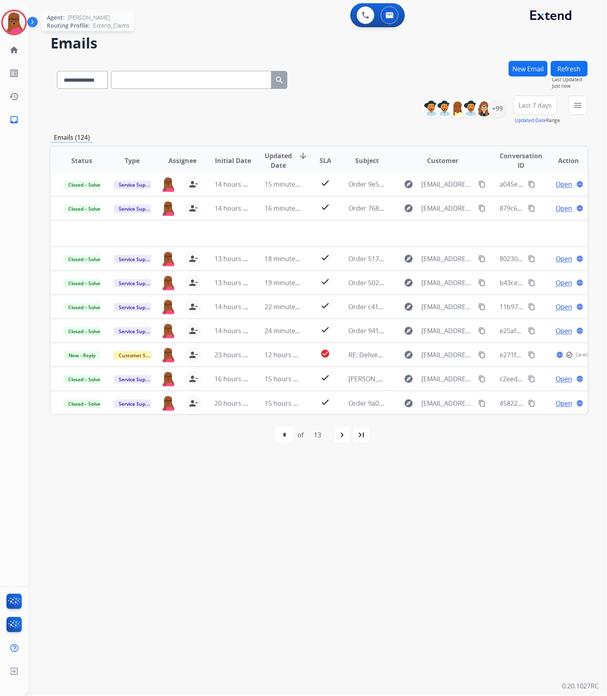
click at [18, 20] on img at bounding box center [14, 22] width 22 height 22
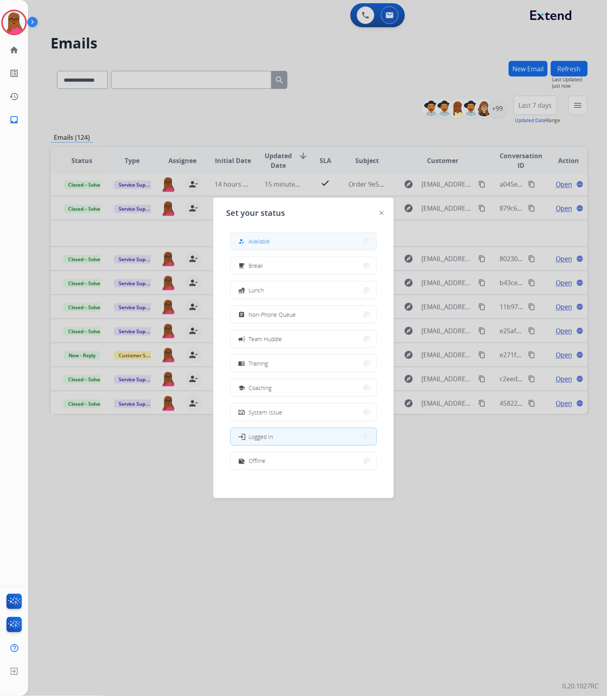
click at [270, 247] on button "how_to_reg Available" at bounding box center [303, 241] width 146 height 17
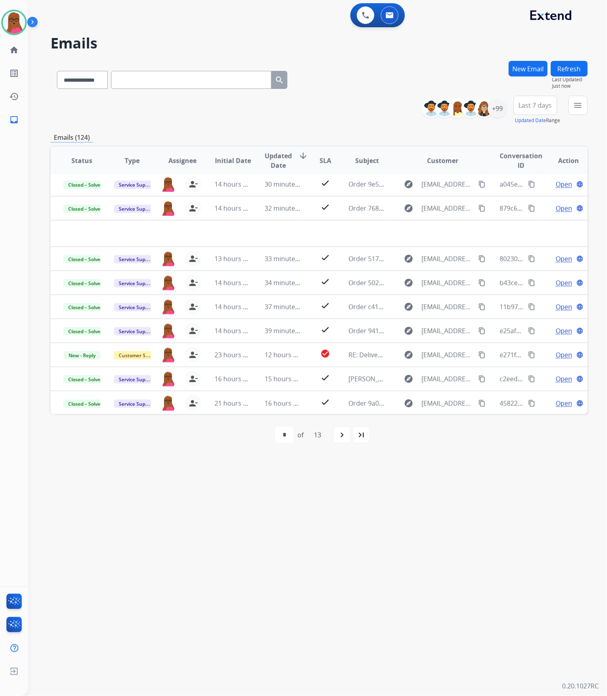
click at [514, 71] on button "New Email" at bounding box center [528, 69] width 39 height 16
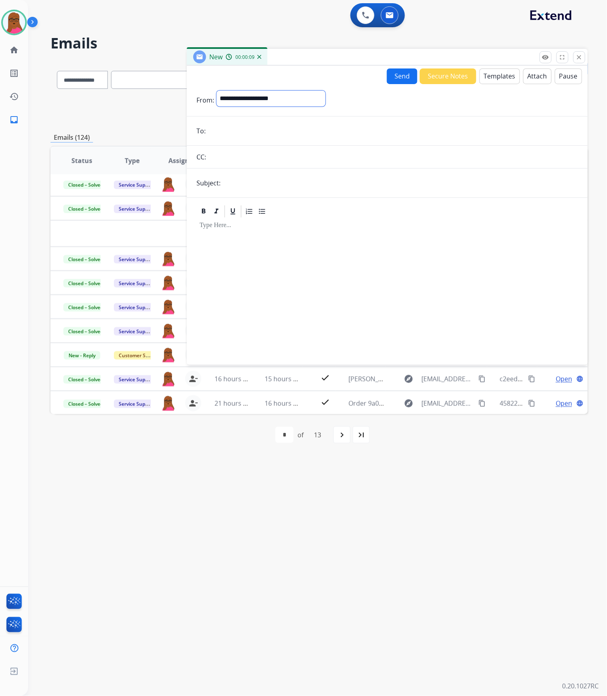
click at [293, 92] on select "**********" at bounding box center [270, 99] width 109 height 16
select select "**********"
click at [216, 91] on select "**********" at bounding box center [270, 99] width 109 height 16
click at [279, 130] on input "email" at bounding box center [393, 132] width 370 height 16
paste input "**********"
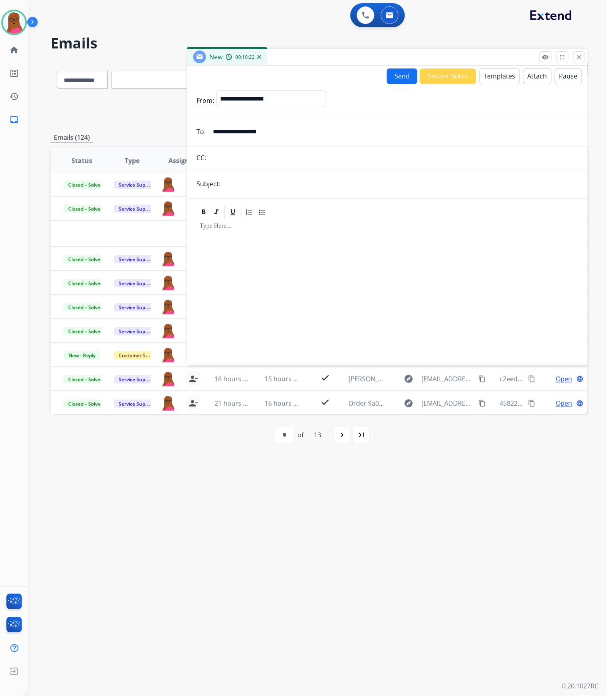
type input "**********"
click at [332, 186] on input "text" at bounding box center [400, 184] width 355 height 16
click at [335, 189] on input "text" at bounding box center [400, 184] width 355 height 17
paste input "**********"
type input "**********"
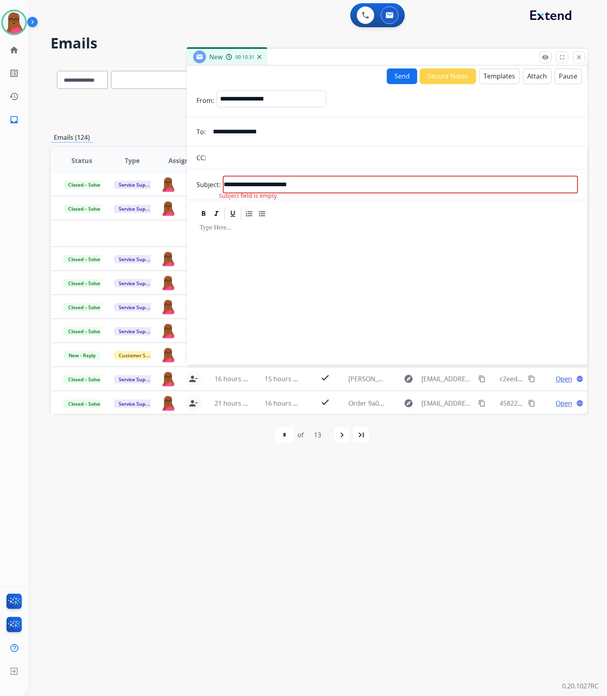
click at [342, 257] on div at bounding box center [386, 289] width 381 height 136
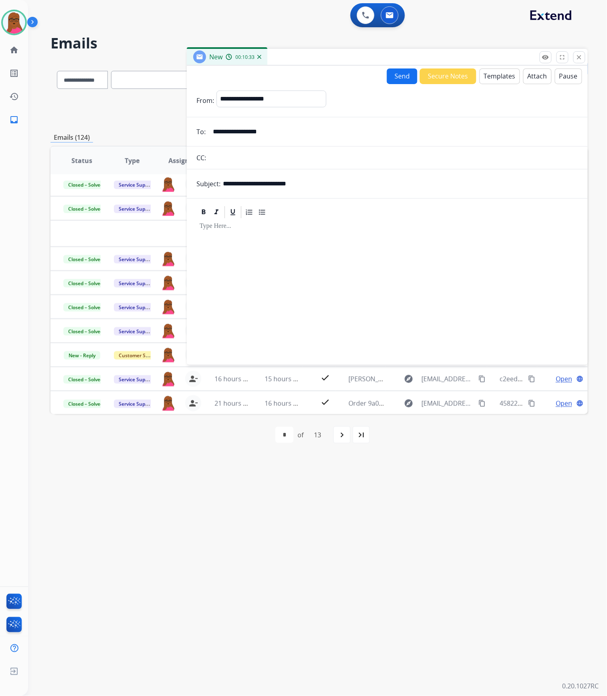
click at [505, 79] on button "Templates" at bounding box center [499, 77] width 40 height 16
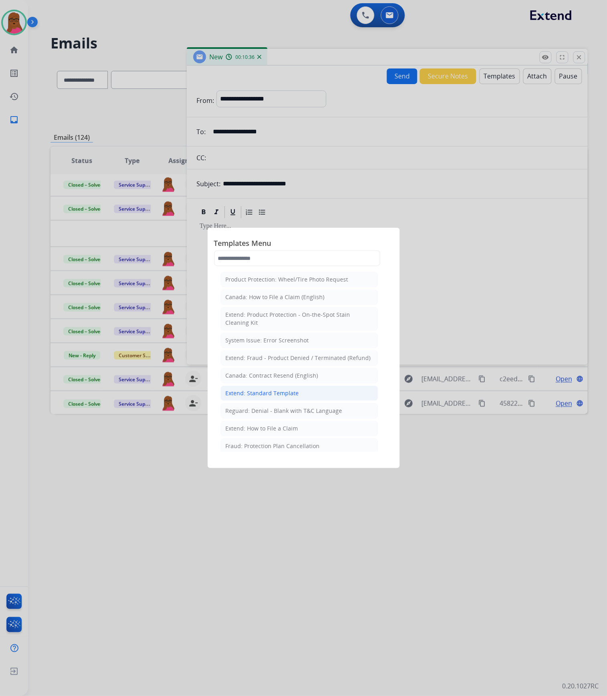
click at [281, 398] on div "Extend: Standard Template" at bounding box center [262, 394] width 73 height 8
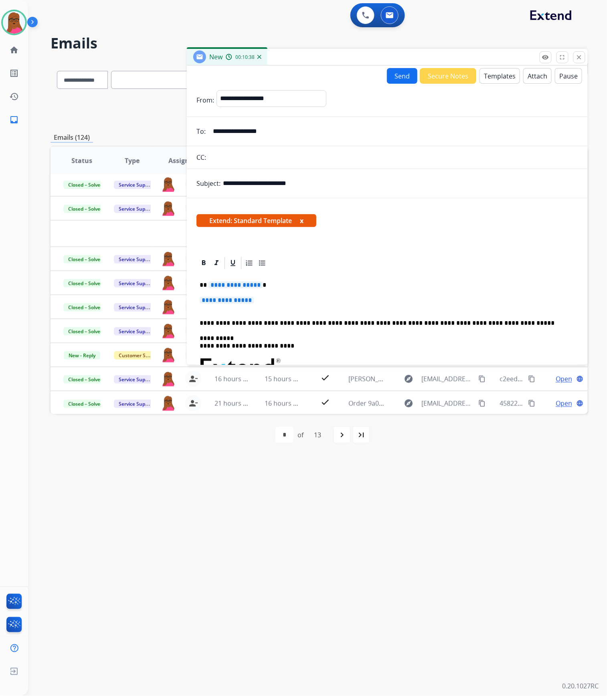
click at [303, 223] on button "x" at bounding box center [302, 221] width 4 height 10
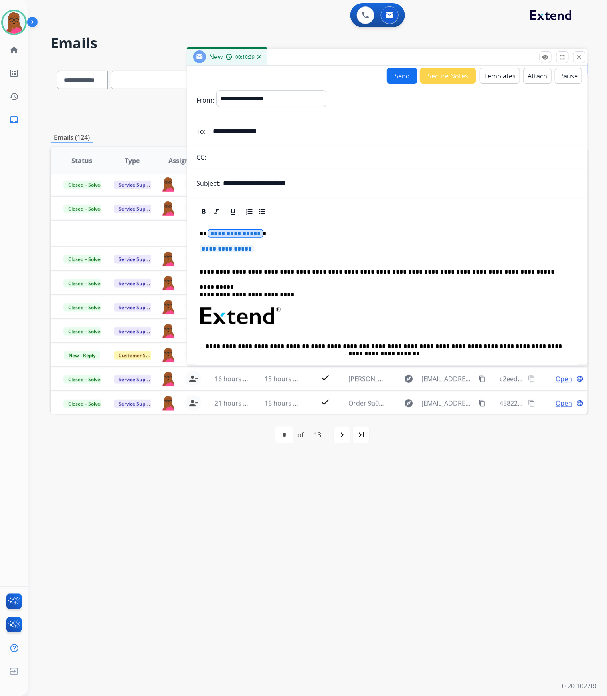
click at [249, 235] on span "**********" at bounding box center [235, 233] width 54 height 7
click at [225, 248] on span "**********" at bounding box center [227, 249] width 54 height 7
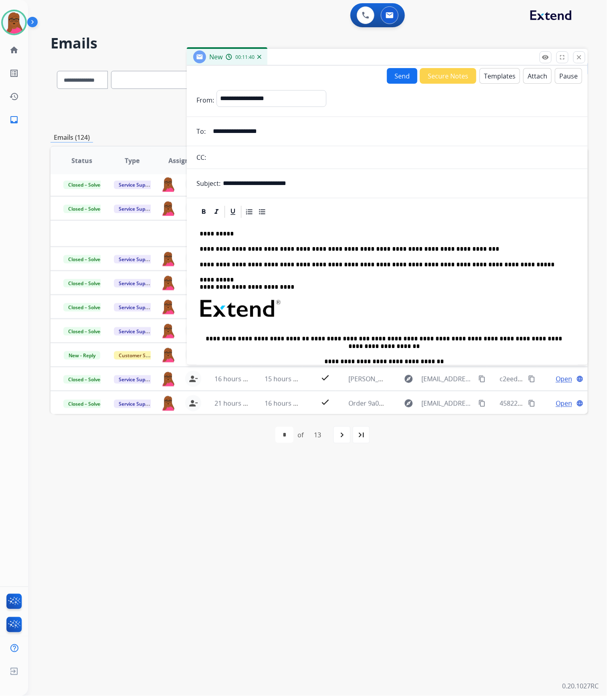
click at [452, 246] on div "**********" at bounding box center [386, 331] width 381 height 224
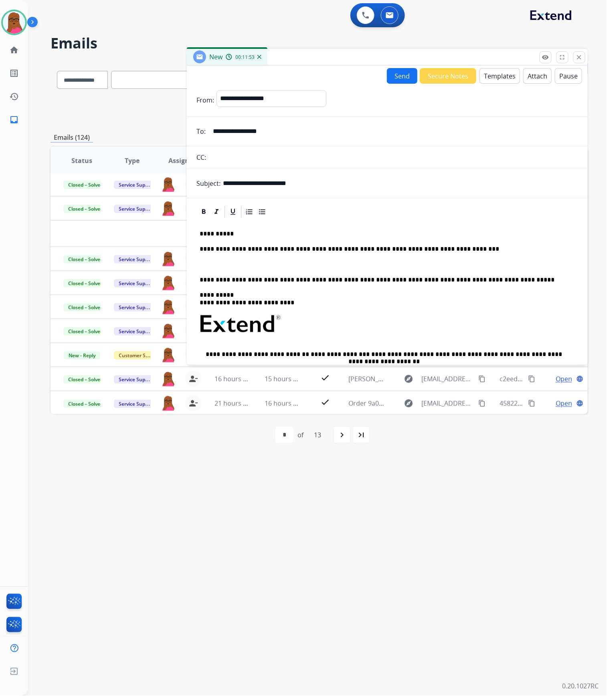
click at [391, 259] on div "**********" at bounding box center [386, 339] width 381 height 240
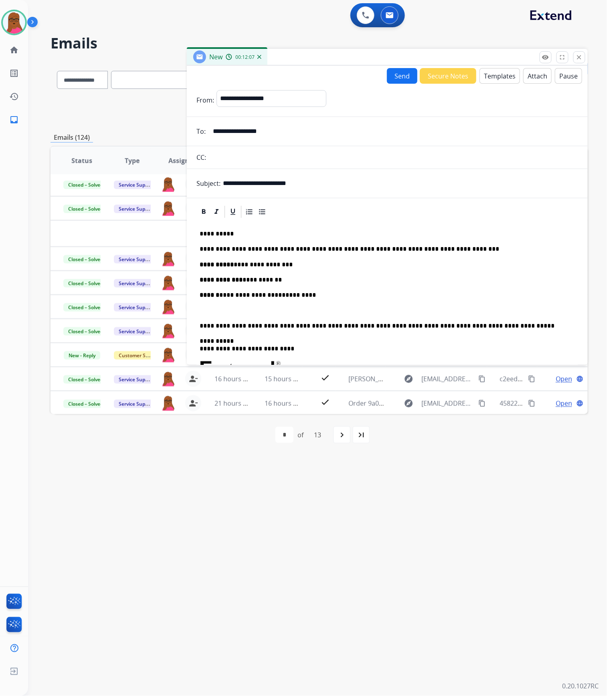
click at [220, 301] on div "**********" at bounding box center [386, 362] width 381 height 286
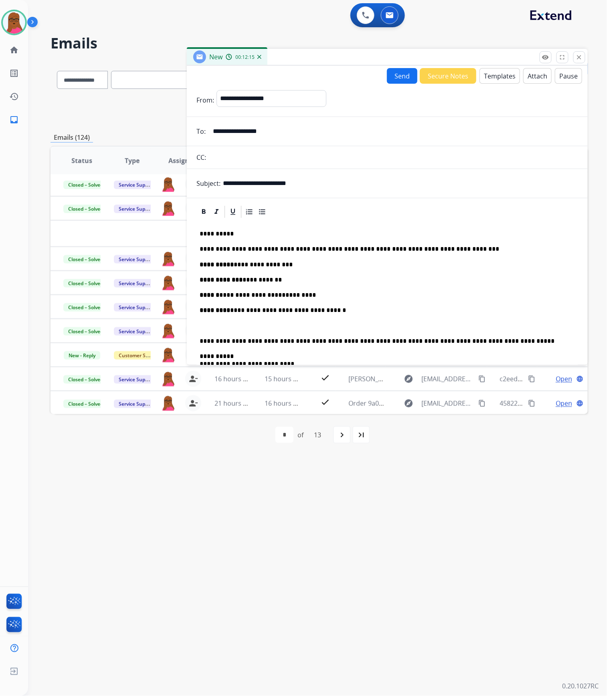
click at [287, 184] on input "**********" at bounding box center [400, 184] width 355 height 16
type input "**********"
click at [396, 68] on button "Send" at bounding box center [402, 76] width 30 height 16
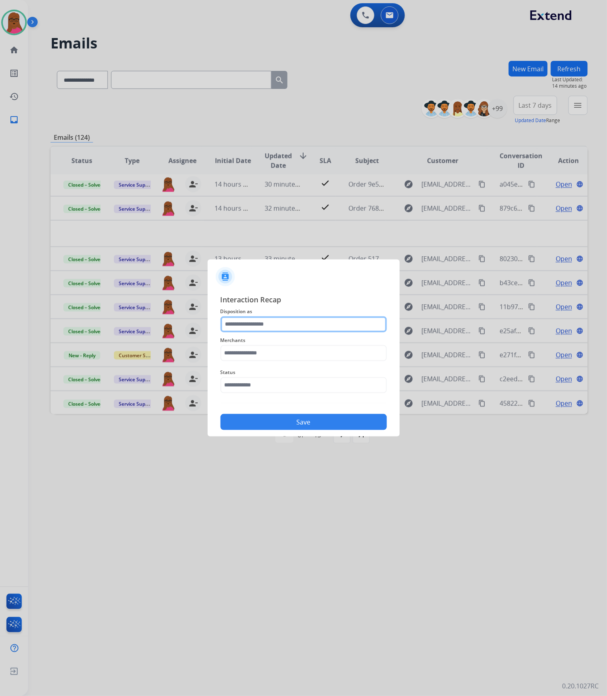
drag, startPoint x: 355, startPoint y: 328, endPoint x: 351, endPoint y: 330, distance: 4.3
click at [355, 328] on input "text" at bounding box center [303, 325] width 166 height 16
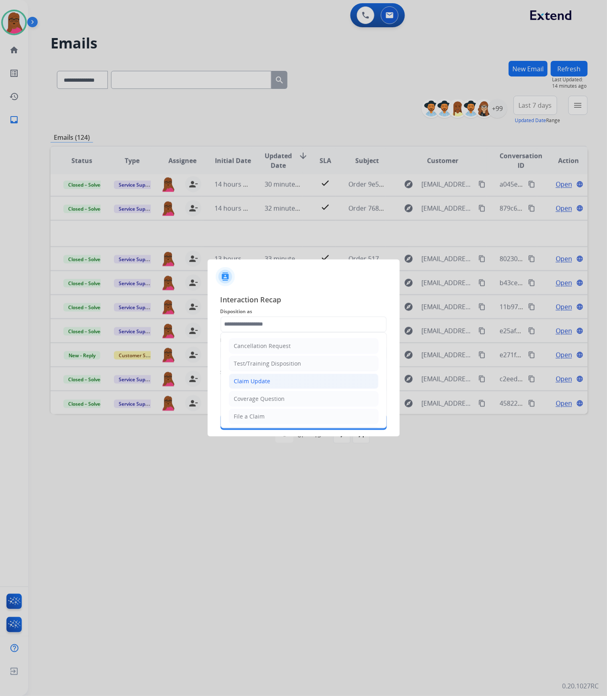
click at [264, 381] on div "Claim Update" at bounding box center [252, 381] width 36 height 8
type input "**********"
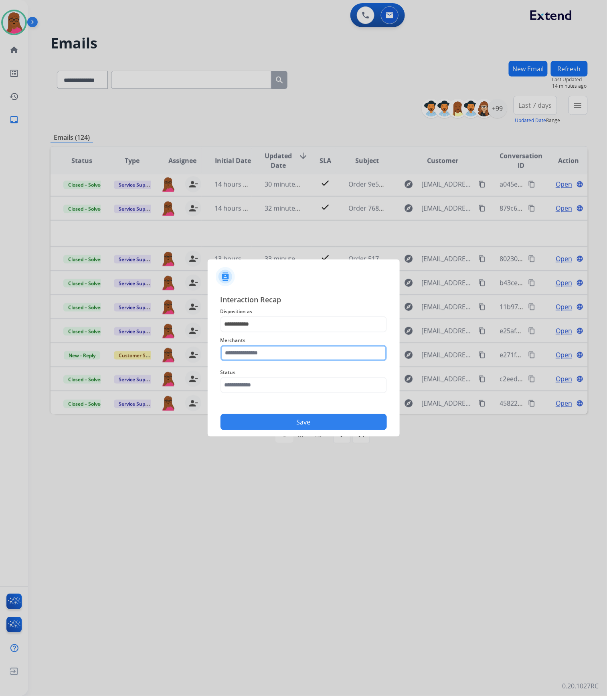
click at [289, 355] on input "text" at bounding box center [303, 353] width 166 height 16
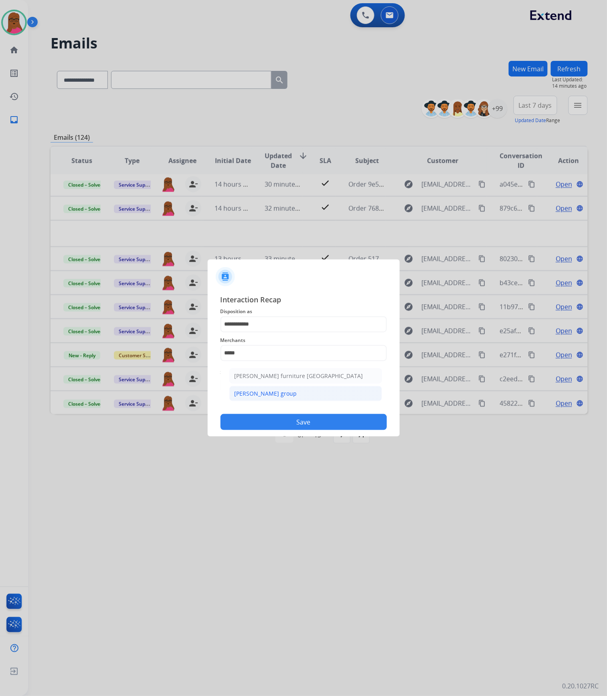
click at [283, 396] on div "Dufresne spencer group" at bounding box center [265, 394] width 63 height 8
type input "**********"
click at [283, 395] on div "Status" at bounding box center [303, 381] width 166 height 32
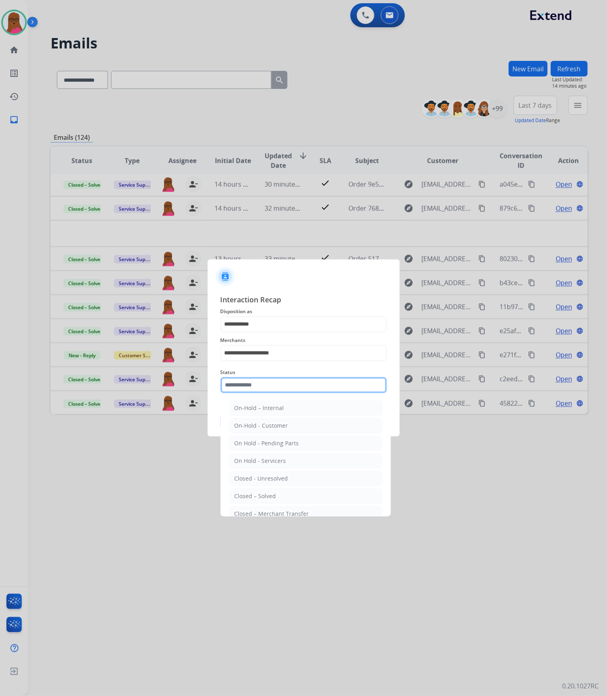
click at [287, 386] on input "text" at bounding box center [303, 385] width 166 height 16
click at [260, 496] on div "Closed – Solved" at bounding box center [255, 496] width 42 height 8
type input "**********"
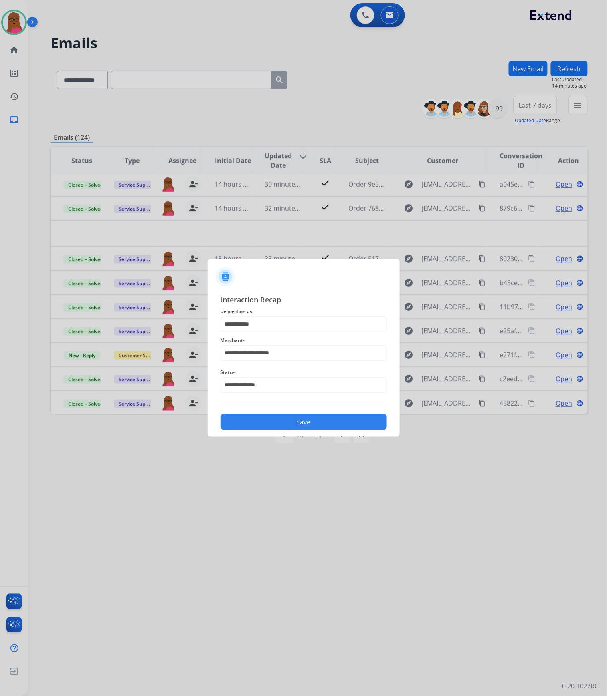
click at [311, 428] on button "Save" at bounding box center [303, 422] width 166 height 16
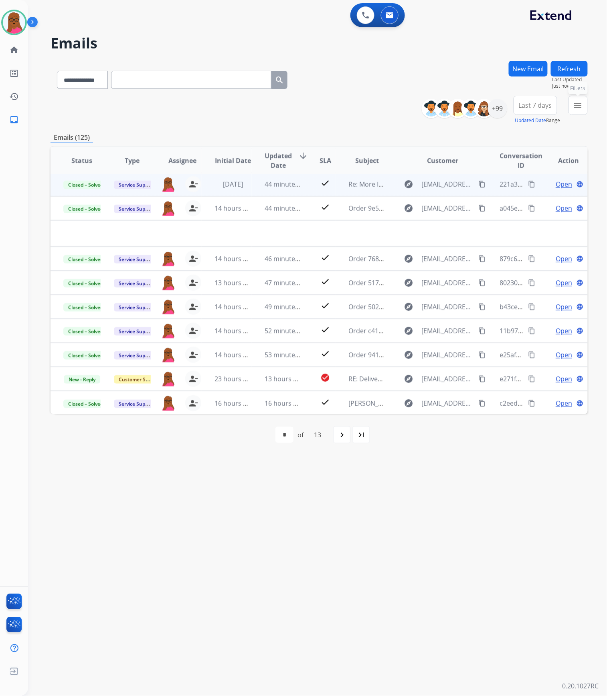
click at [575, 108] on mat-icon "menu" at bounding box center [578, 106] width 10 height 10
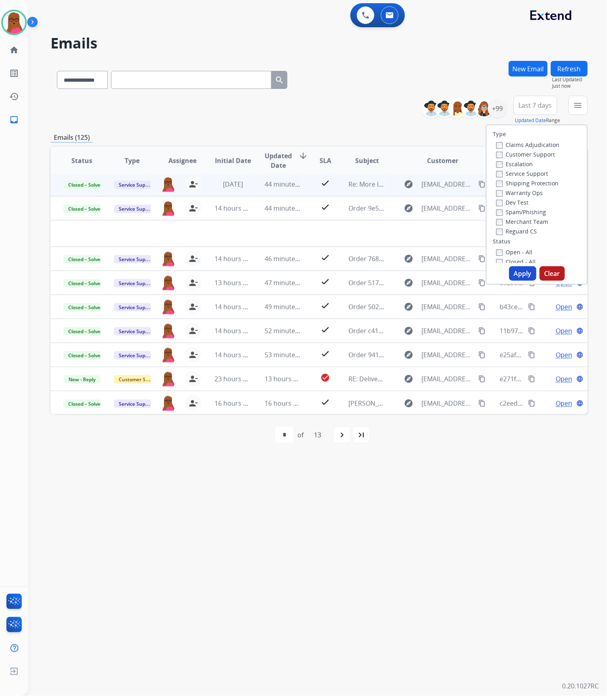
click at [555, 276] on button "Clear" at bounding box center [551, 273] width 25 height 14
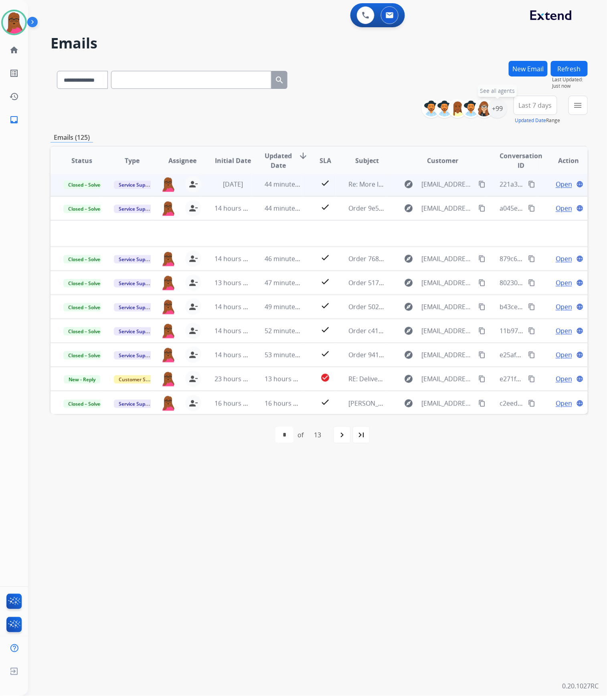
drag, startPoint x: 496, startPoint y: 104, endPoint x: 486, endPoint y: 125, distance: 23.5
click at [496, 104] on div "+99" at bounding box center [497, 108] width 19 height 19
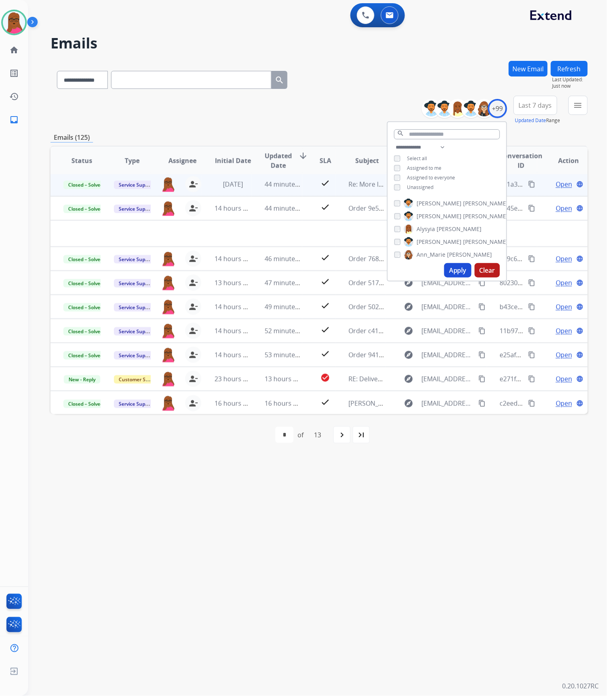
click at [446, 268] on button "Apply" at bounding box center [457, 270] width 27 height 14
click at [571, 71] on button "Refresh" at bounding box center [569, 69] width 37 height 16
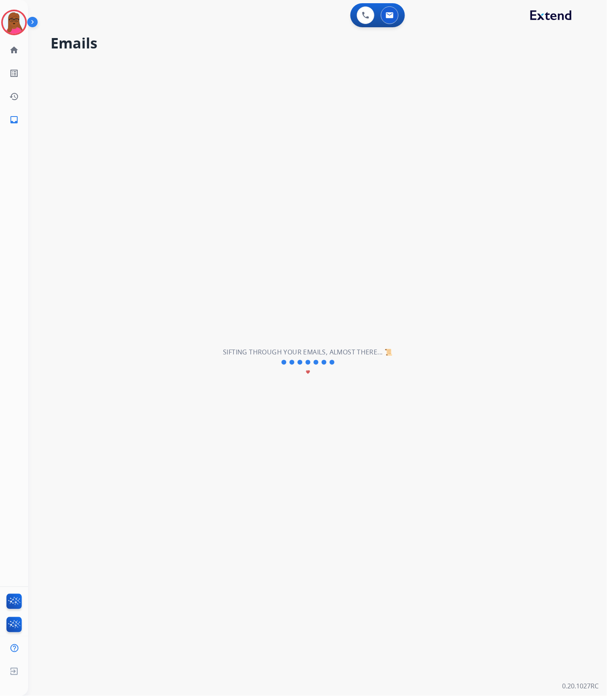
click at [18, 22] on img at bounding box center [14, 22] width 22 height 22
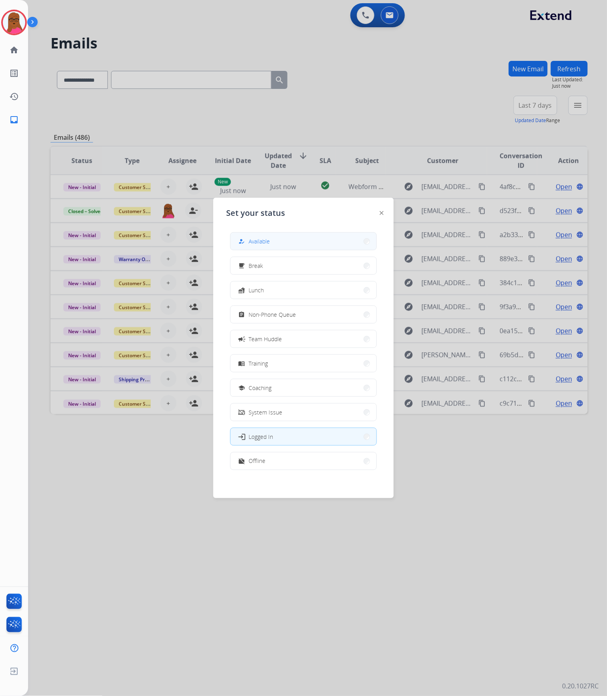
click at [321, 238] on button "how_to_reg Available" at bounding box center [303, 241] width 146 height 17
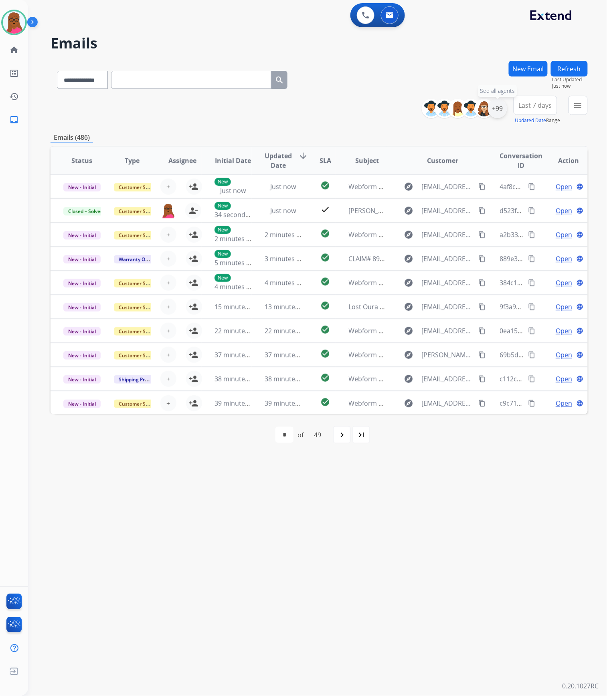
click at [500, 107] on div "+99" at bounding box center [497, 108] width 19 height 19
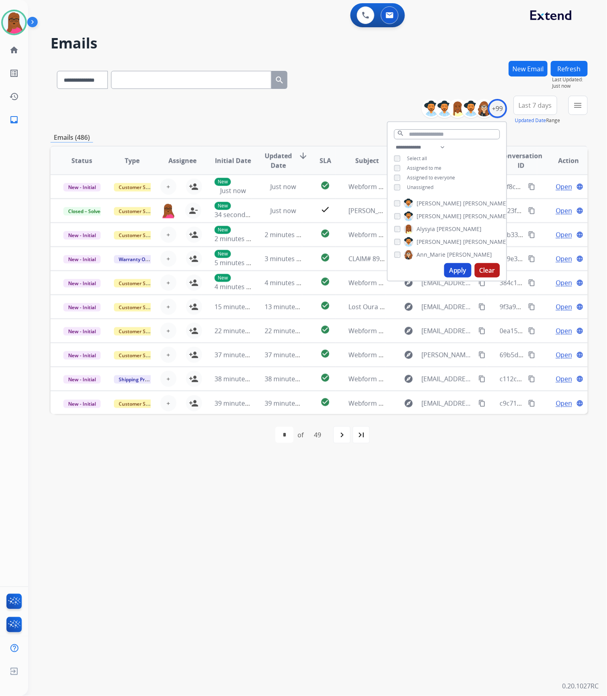
click at [455, 269] on button "Apply" at bounding box center [457, 270] width 27 height 14
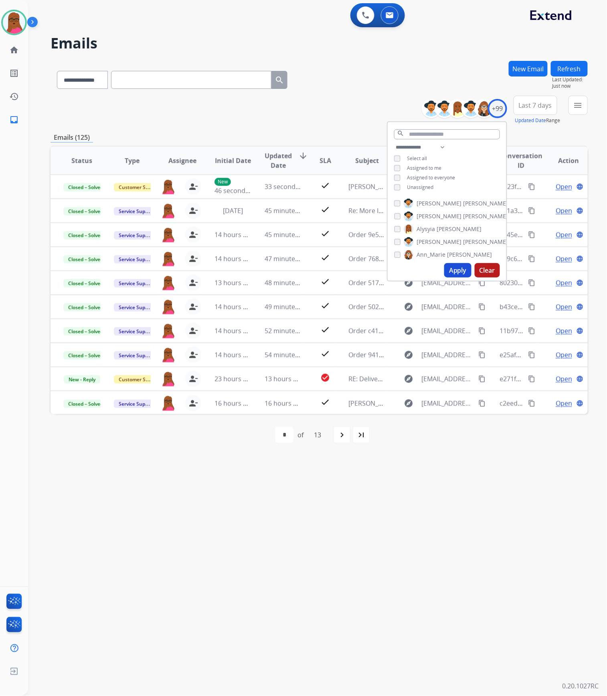
click at [488, 465] on div "**********" at bounding box center [307, 363] width 559 height 668
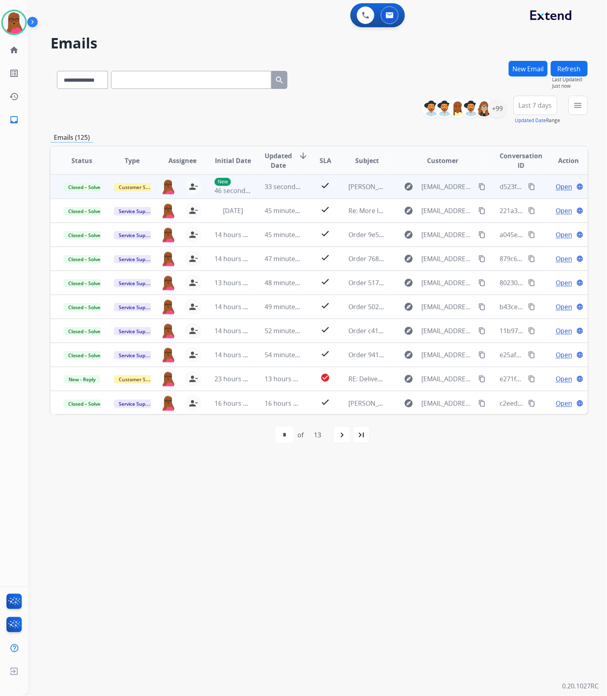
click at [528, 186] on mat-icon "content_copy" at bounding box center [531, 186] width 7 height 7
